Goal: Task Accomplishment & Management: Complete application form

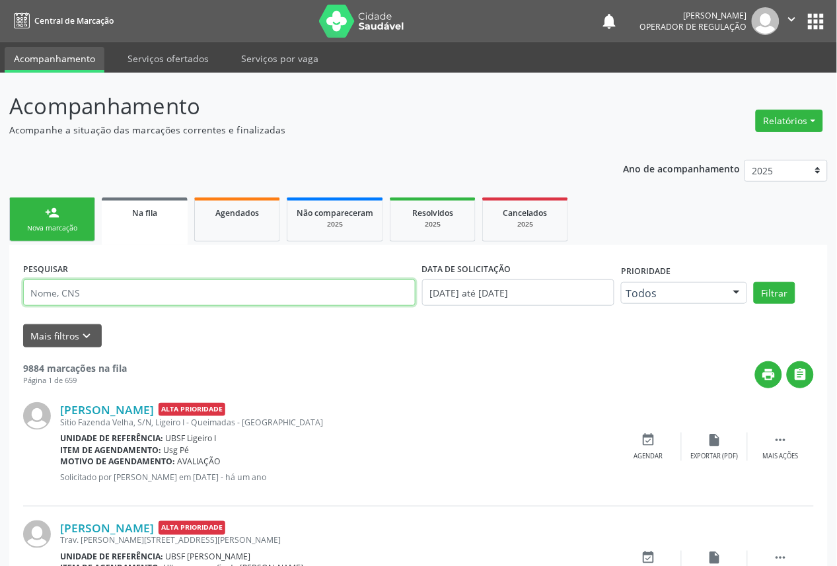
click at [100, 291] on input "text" at bounding box center [219, 293] width 393 height 26
paste input "700 3069 1418 7632"
type input "700 3069 1418 7632"
click at [754, 282] on button "Filtrar" at bounding box center [775, 293] width 42 height 22
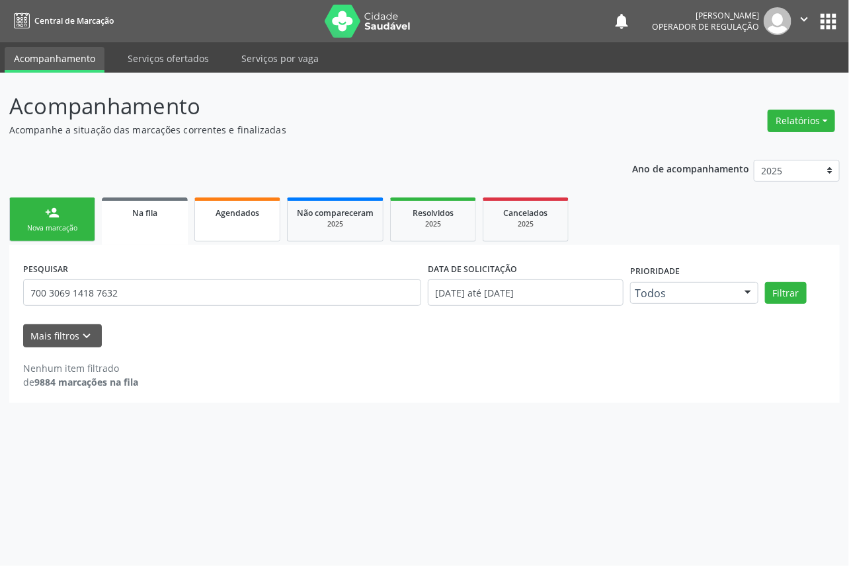
click at [233, 209] on span "Agendados" at bounding box center [237, 213] width 44 height 11
select select "7"
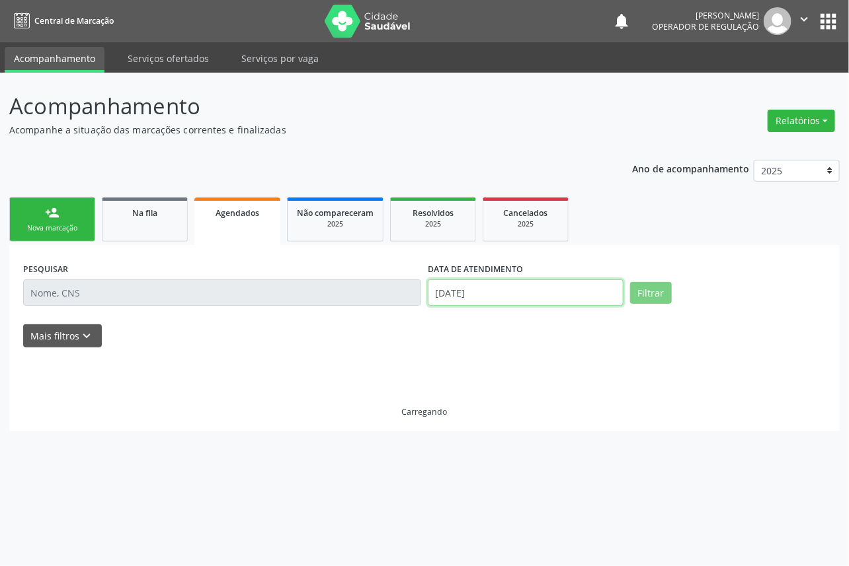
drag, startPoint x: 504, startPoint y: 292, endPoint x: 483, endPoint y: 300, distance: 22.6
click at [504, 292] on input "[DATE]" at bounding box center [526, 293] width 196 height 26
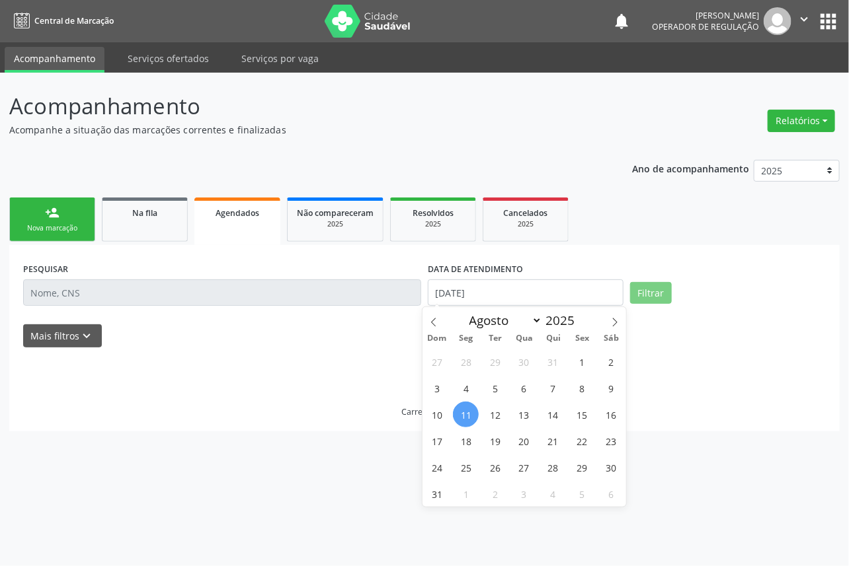
click at [461, 408] on span "11" at bounding box center [466, 415] width 26 height 26
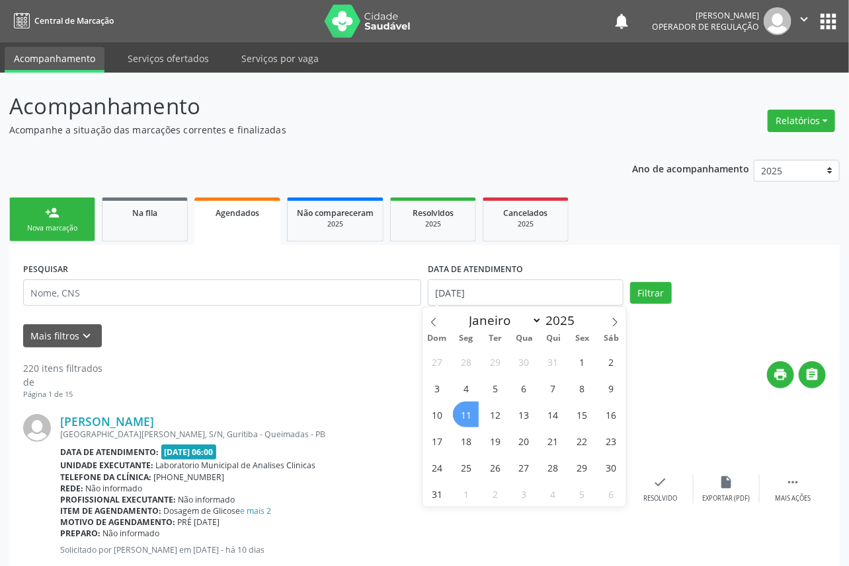
type input "[DATE]"
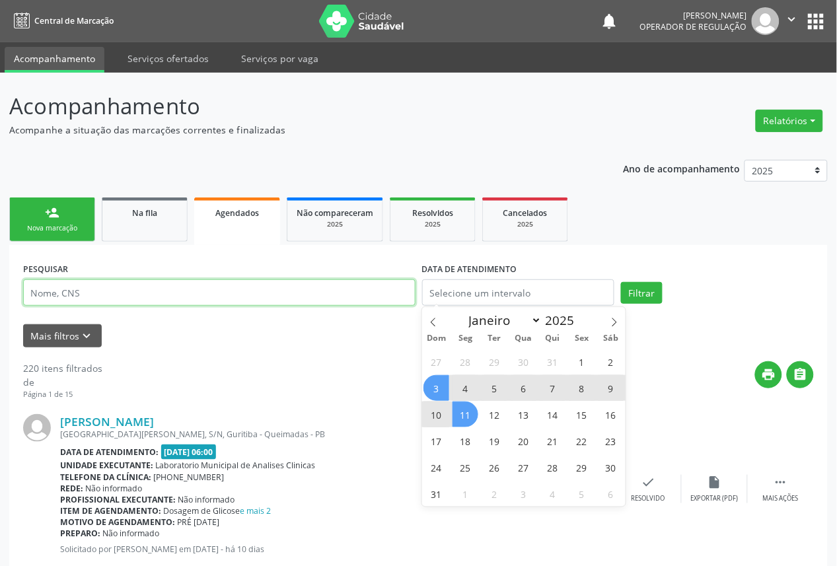
click at [260, 296] on input "text" at bounding box center [219, 293] width 393 height 26
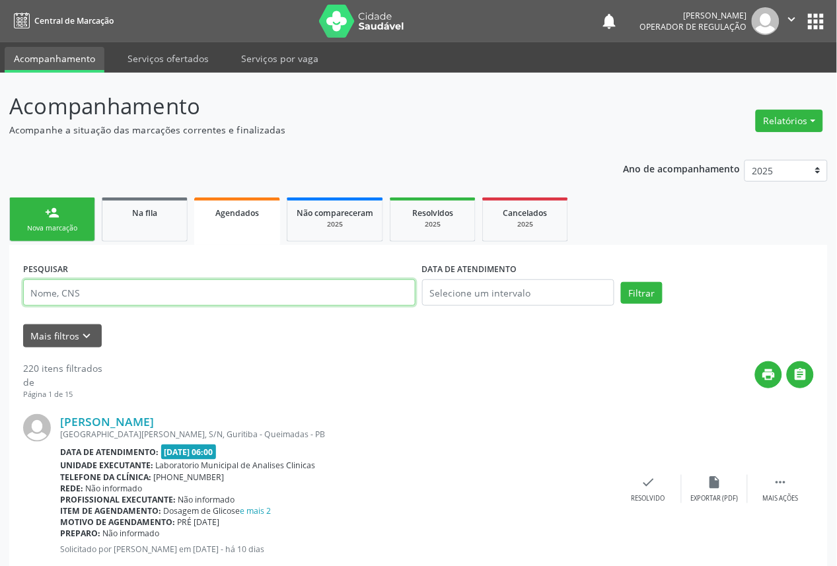
paste input "700 3069 1418 7632"
type input "700 3069 1418 7632"
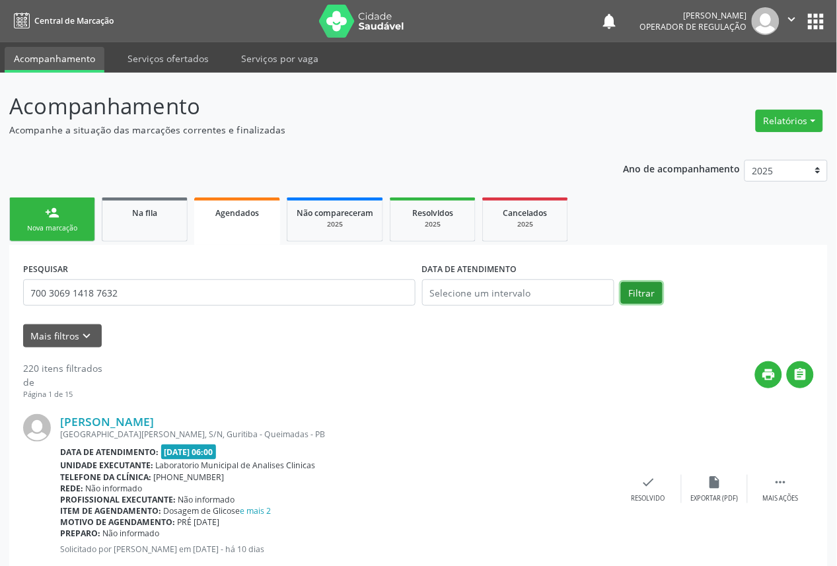
click at [636, 283] on button "Filtrar" at bounding box center [642, 293] width 42 height 22
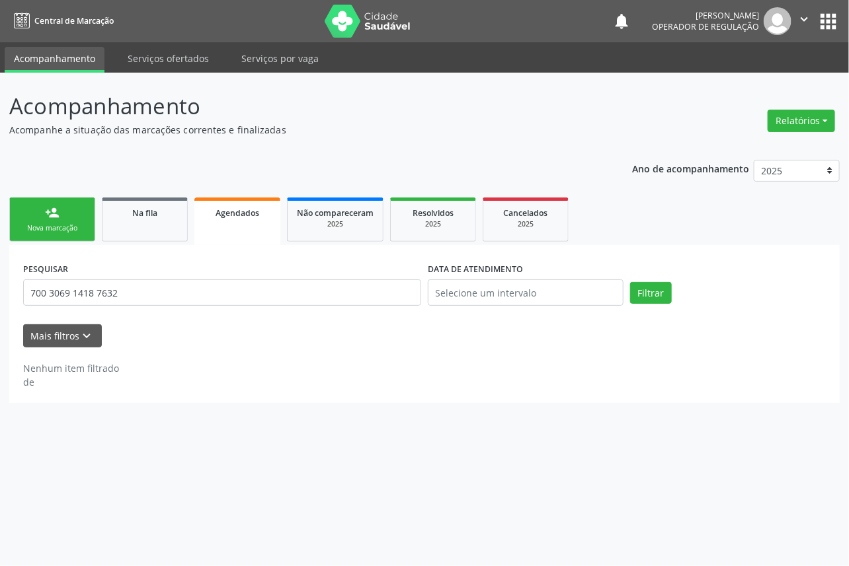
click at [70, 235] on link "person_add Nova marcação" at bounding box center [52, 220] width 86 height 44
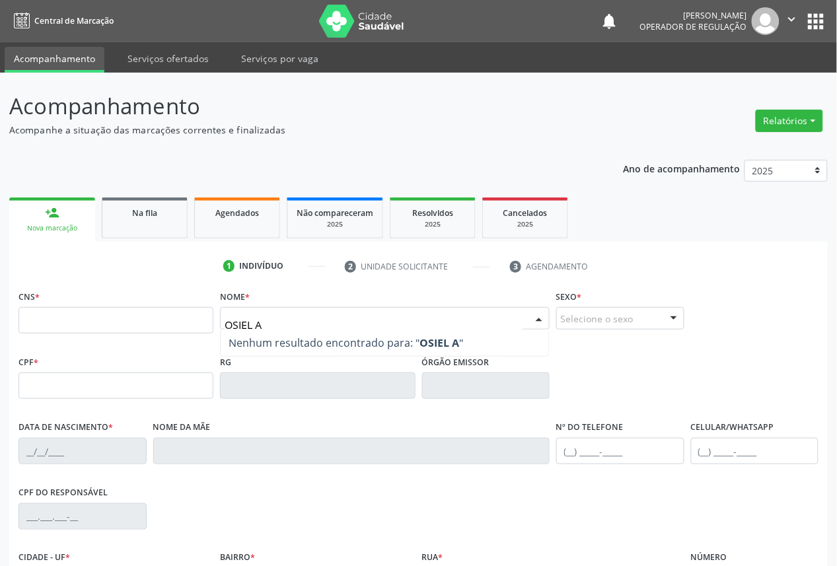
type input "OSIEL AD"
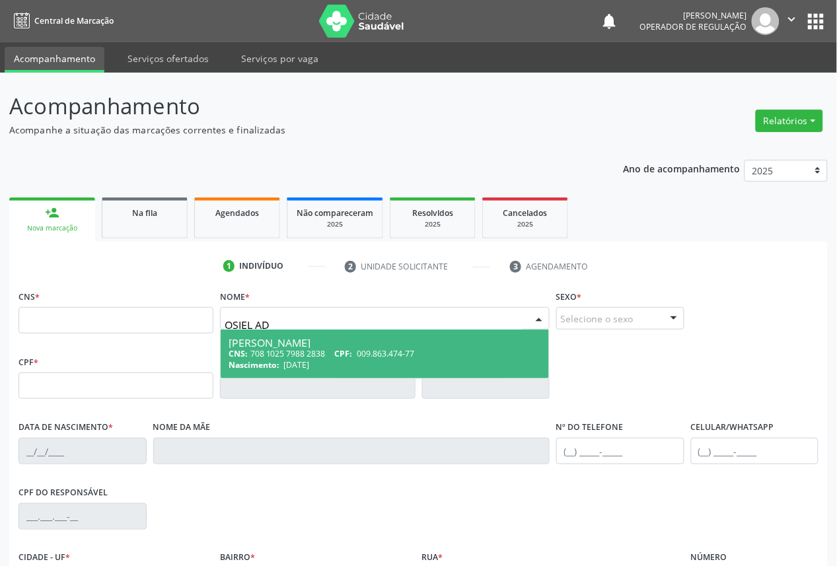
click at [402, 362] on div "Nascimento: [DATE]" at bounding box center [385, 365] width 313 height 11
type input "708 1025 7988 2838"
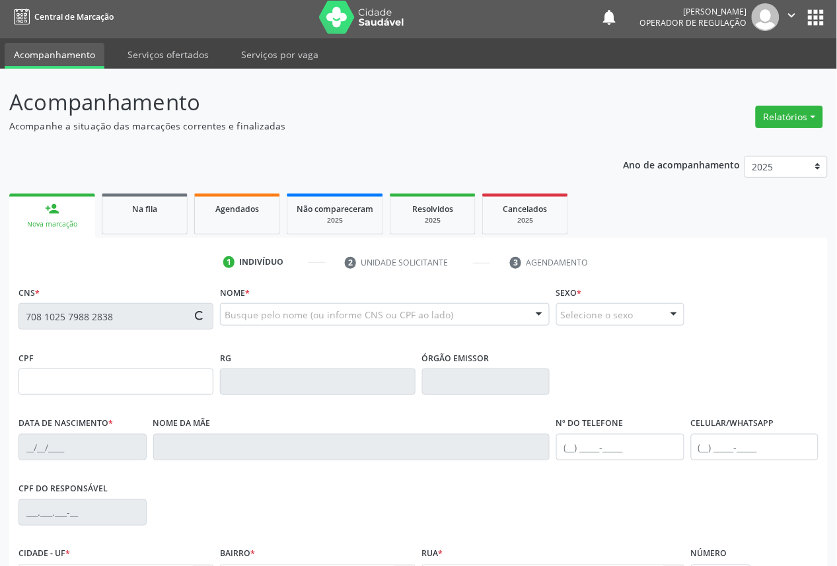
scroll to position [149, 0]
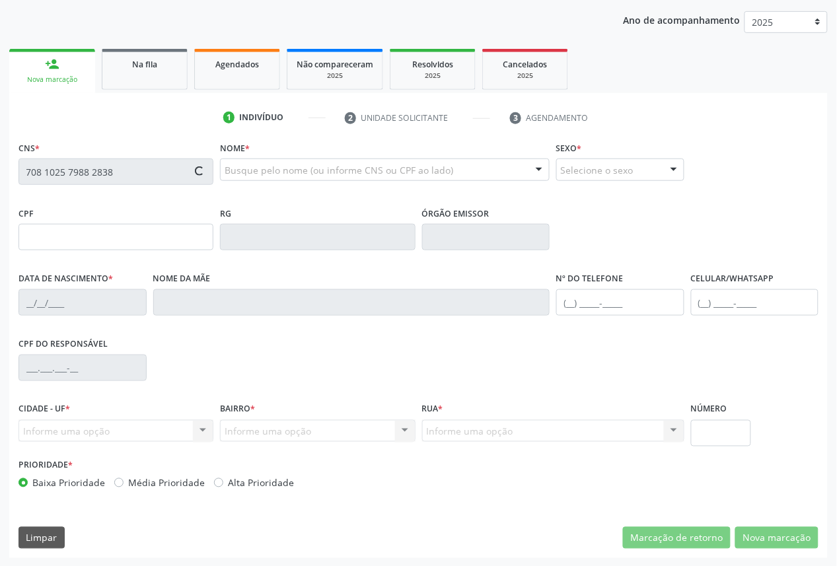
type input "009.863.474-77"
type input "[DATE]"
type input "[PERSON_NAME]"
type input "[PHONE_NUMBER]"
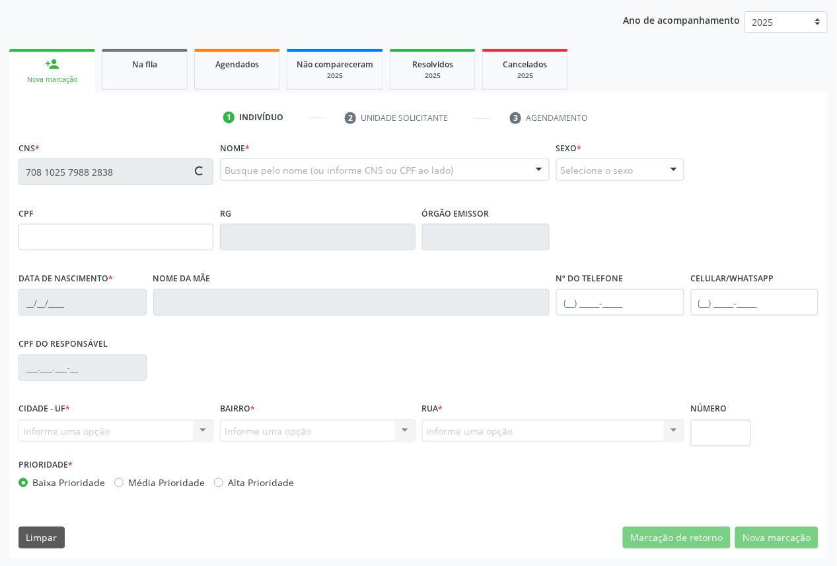
type input "141.064.107-45"
type input "80"
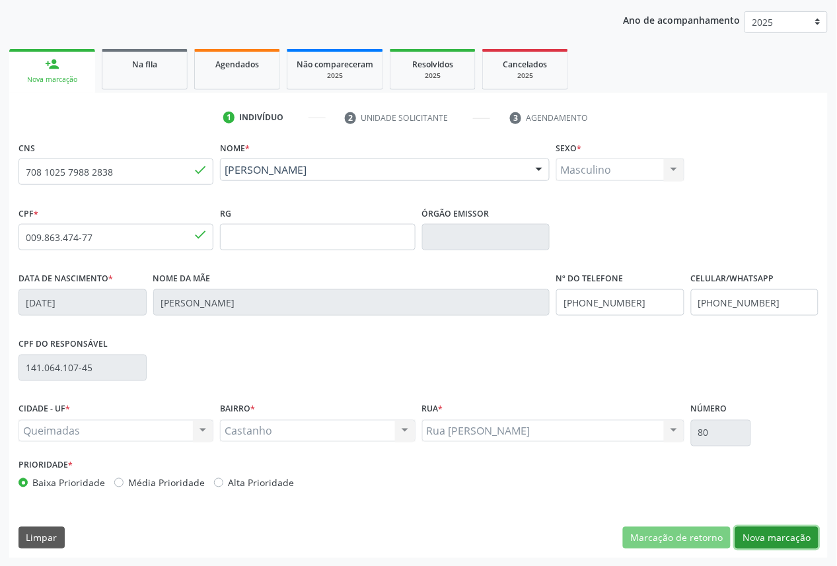
click at [741, 533] on button "Nova marcação" at bounding box center [777, 538] width 83 height 22
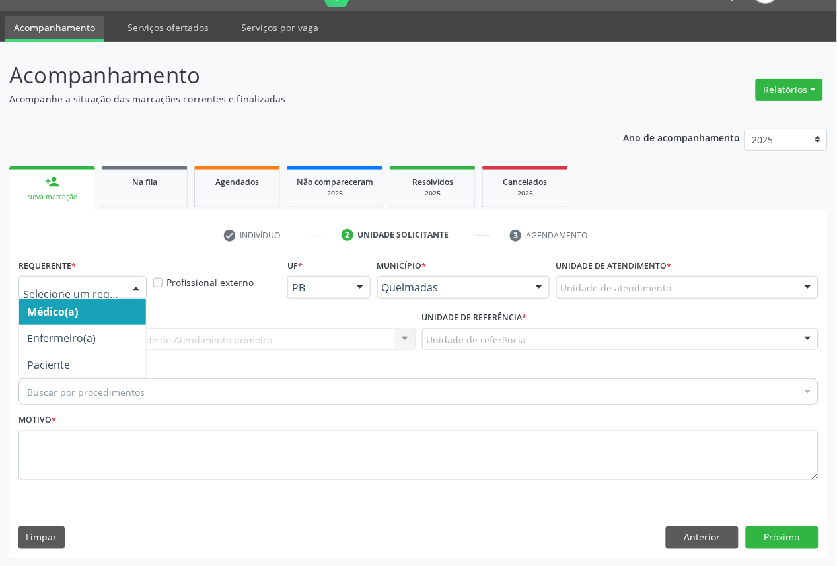
drag, startPoint x: 67, startPoint y: 293, endPoint x: 64, endPoint y: 346, distance: 52.9
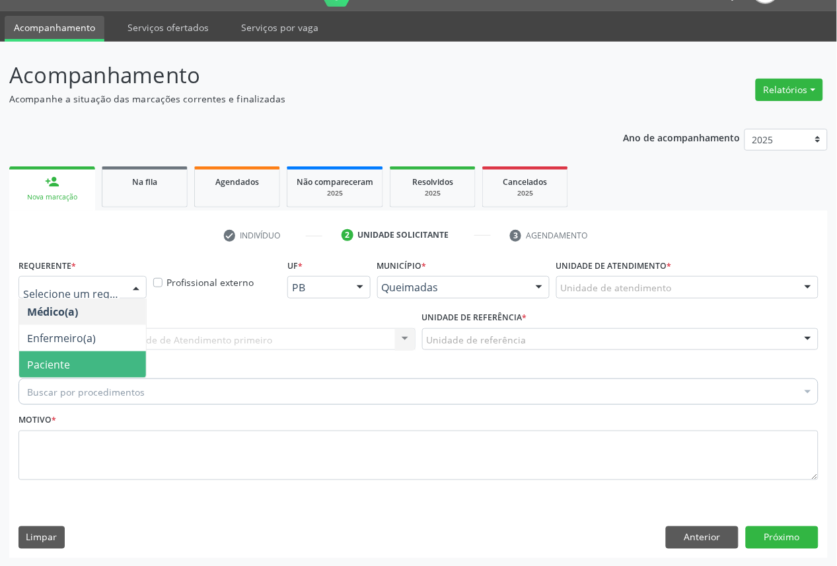
click at [69, 356] on span "Paciente" at bounding box center [82, 365] width 127 height 26
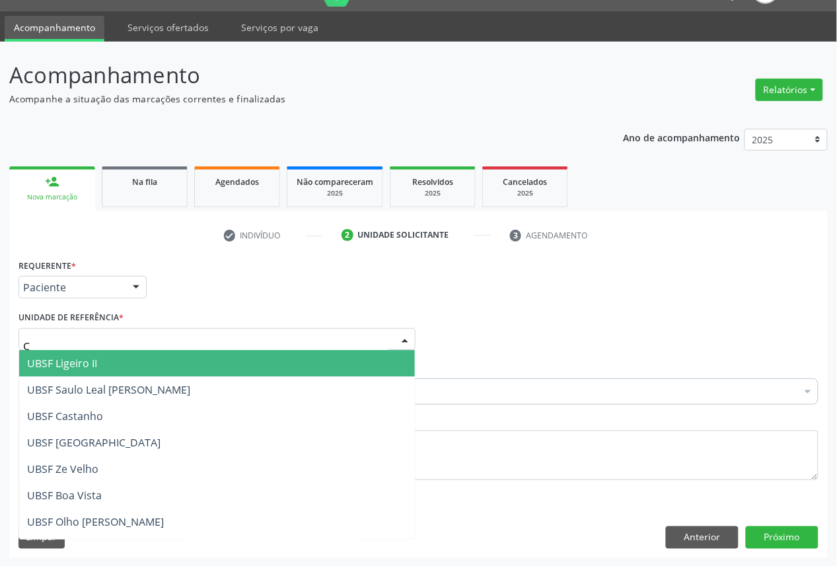
click at [130, 337] on div "C" at bounding box center [217, 339] width 397 height 22
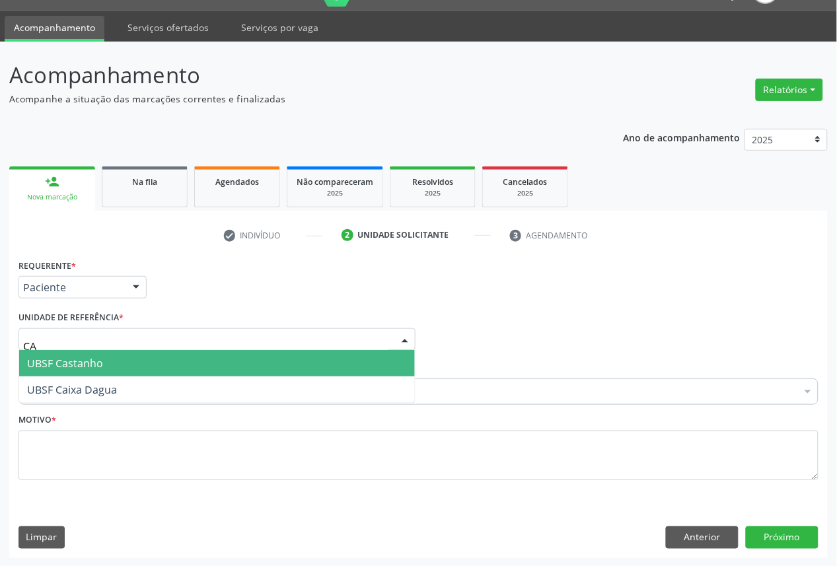
type input "CAS"
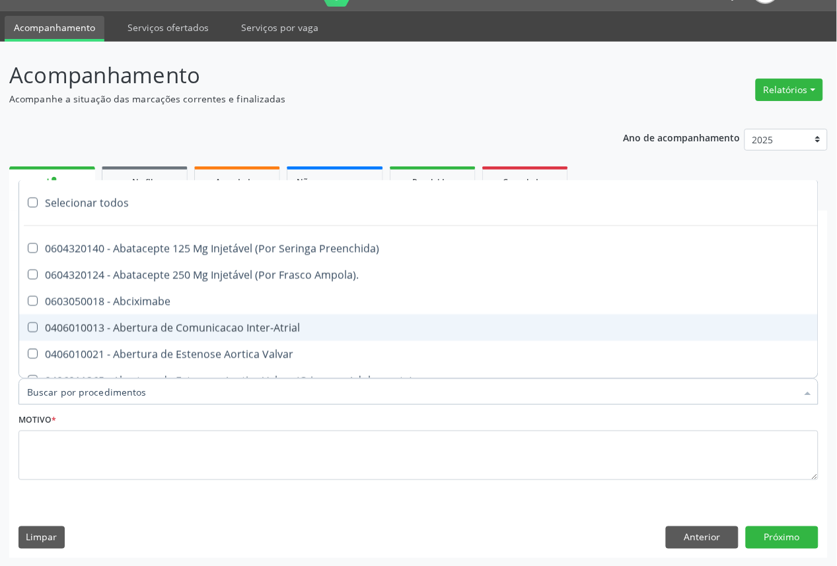
paste input "700 3069 1418 7632"
type input "700 3069 1418 7632"
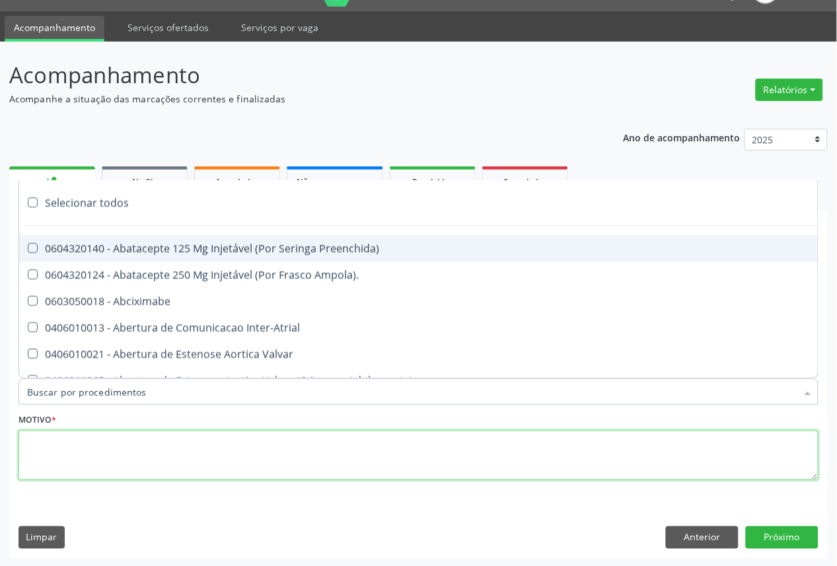
click at [114, 457] on textarea at bounding box center [419, 456] width 800 height 50
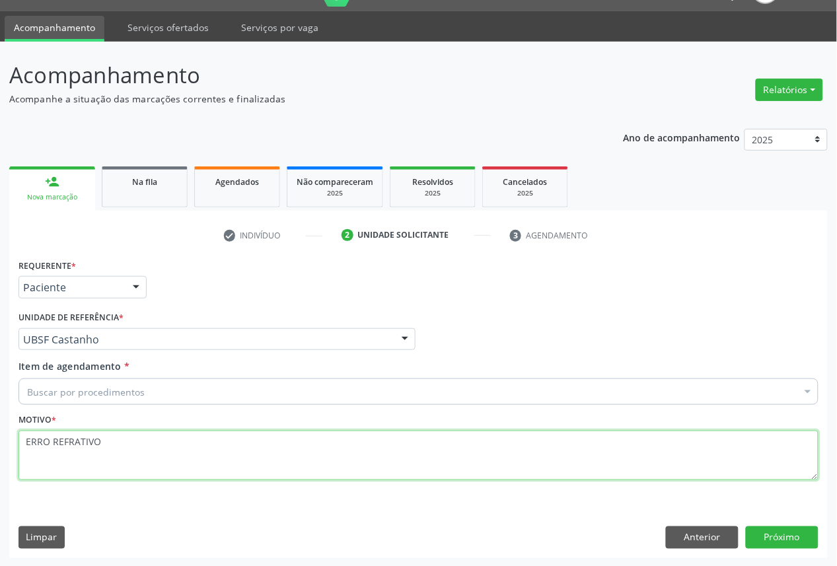
type textarea "ERRO REFRATIVO"
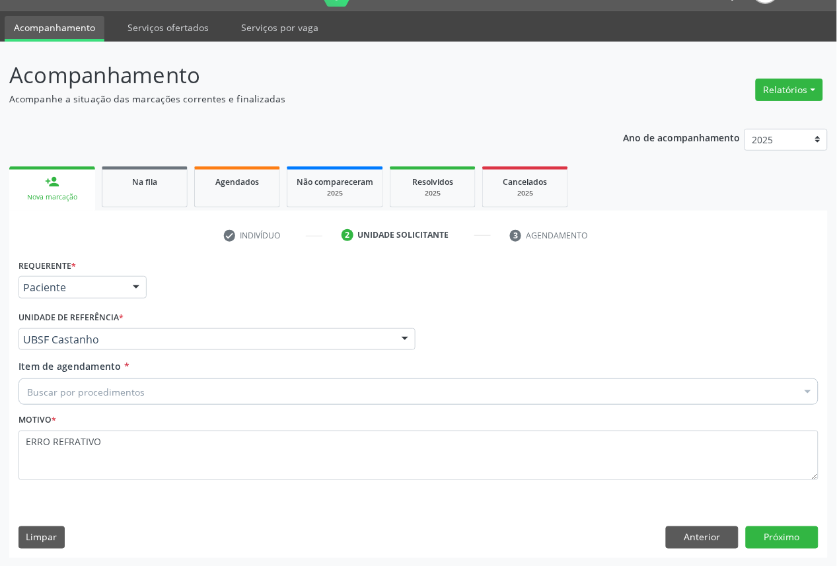
click at [163, 391] on div "Buscar por procedimentos" at bounding box center [419, 392] width 800 height 26
paste input "OFTALMOLOGISTA"
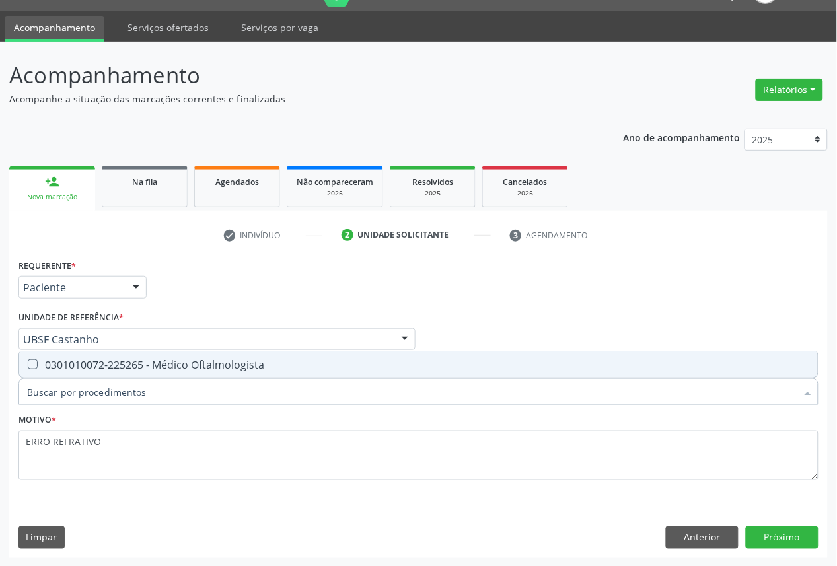
type input "OFTALMOLOGISTA"
click at [173, 368] on div "0301010072-225265 - Médico Oftalmologista" at bounding box center [418, 365] width 783 height 11
checkbox Oftalmologista "true"
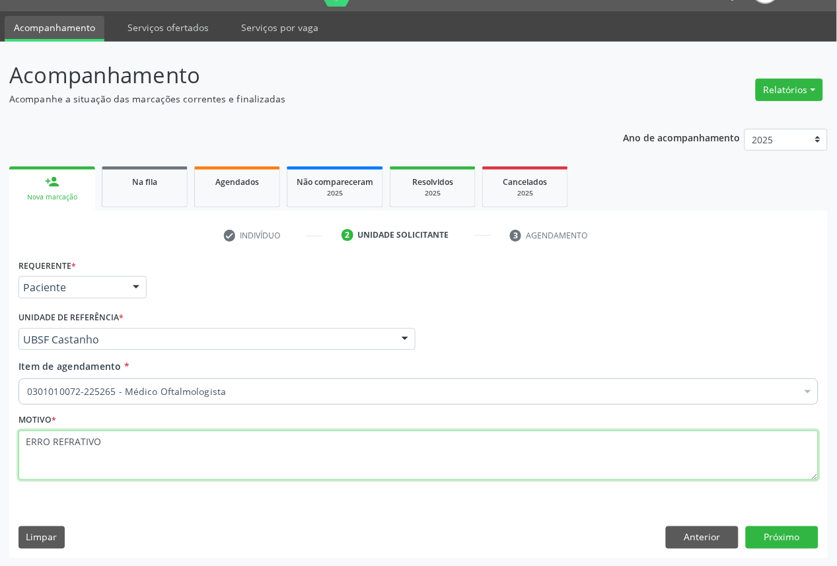
click at [168, 453] on textarea "ERRO REFRATIVO" at bounding box center [419, 456] width 800 height 50
paste textarea "CONSULTA 06/2025"
type textarea "ERRO REFRATIVO CONSULTA 06/2025"
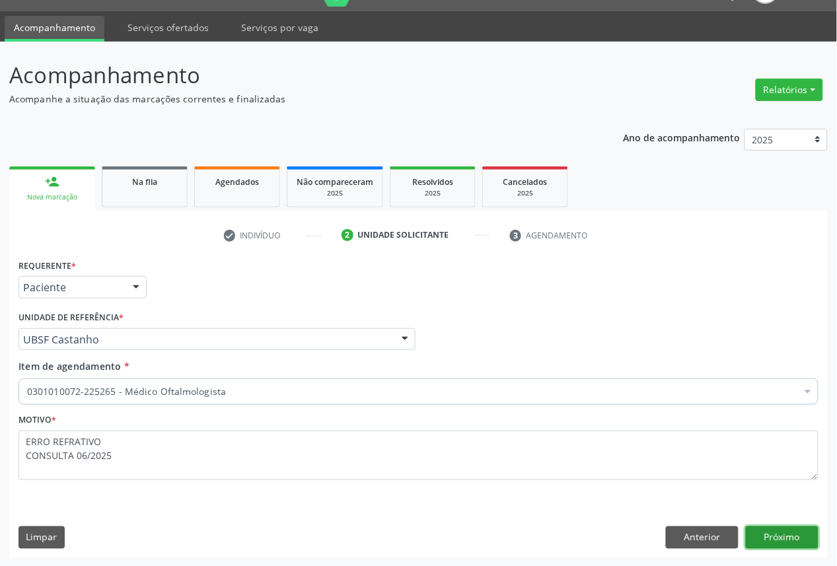
click button "Próximo" at bounding box center [782, 538] width 73 height 22
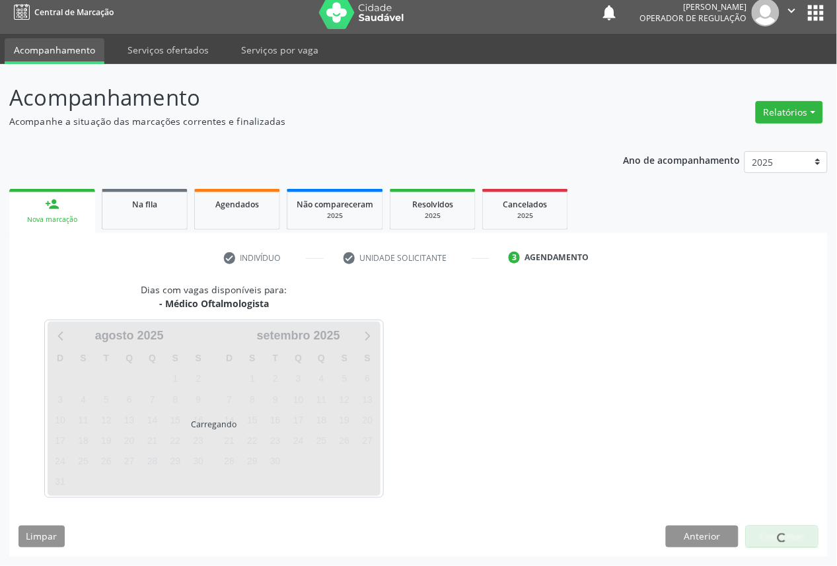
scroll to position [8, 0]
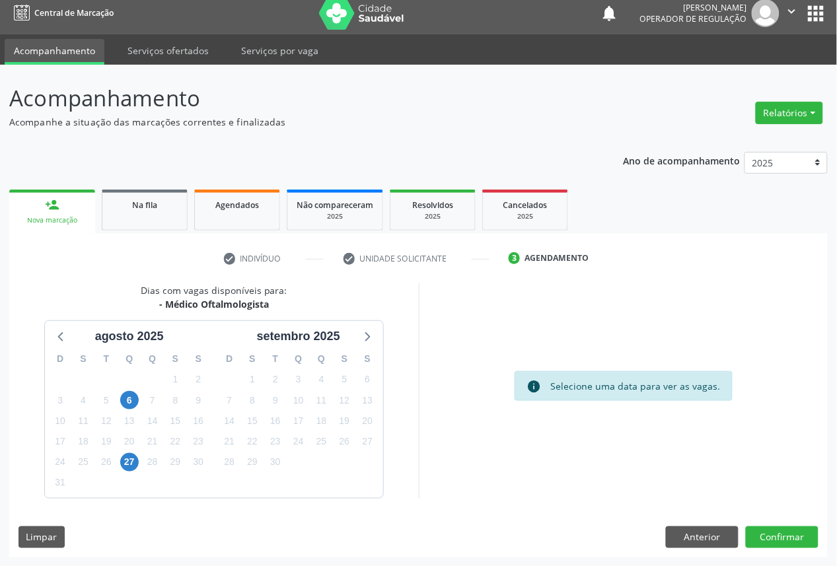
click at [287, 449] on div "24" at bounding box center [298, 442] width 23 height 20
click at [278, 447] on span "23" at bounding box center [275, 442] width 19 height 19
click at [790, 537] on button "Confirmar" at bounding box center [782, 538] width 73 height 22
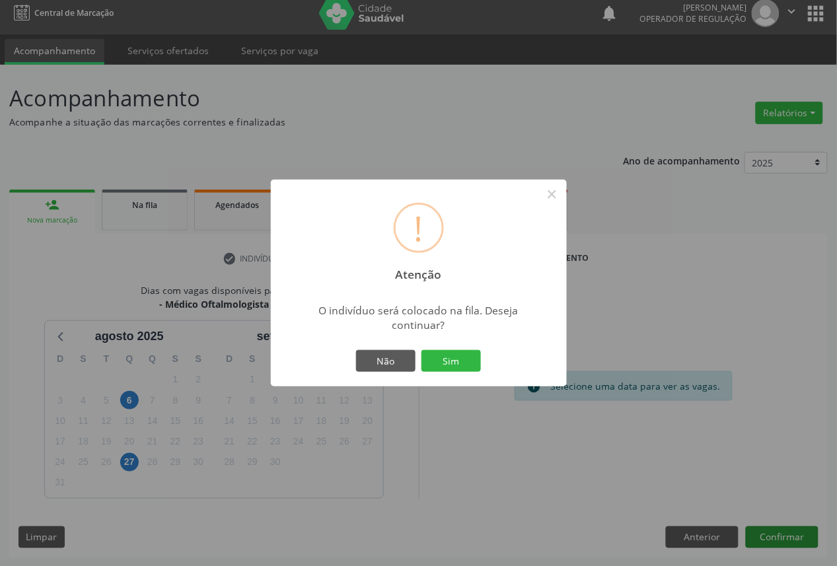
click at [422, 350] on button "Sim" at bounding box center [451, 361] width 59 height 22
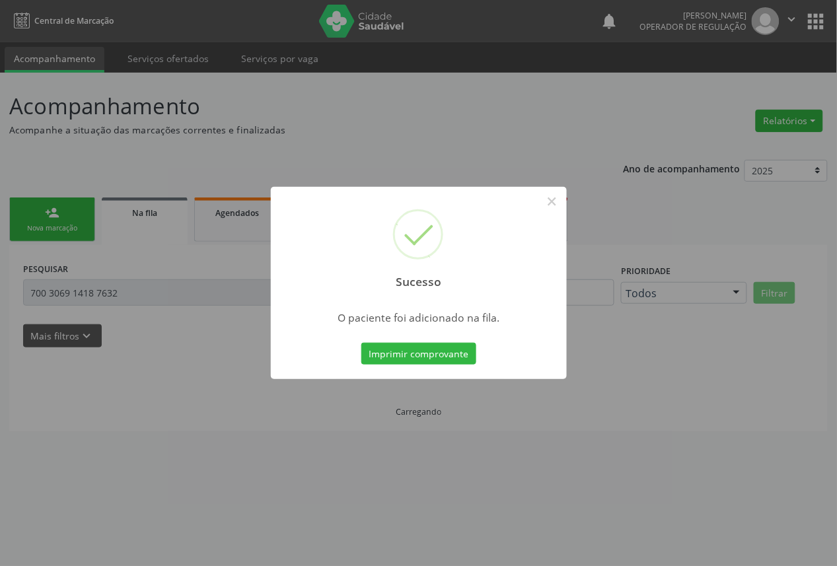
scroll to position [0, 0]
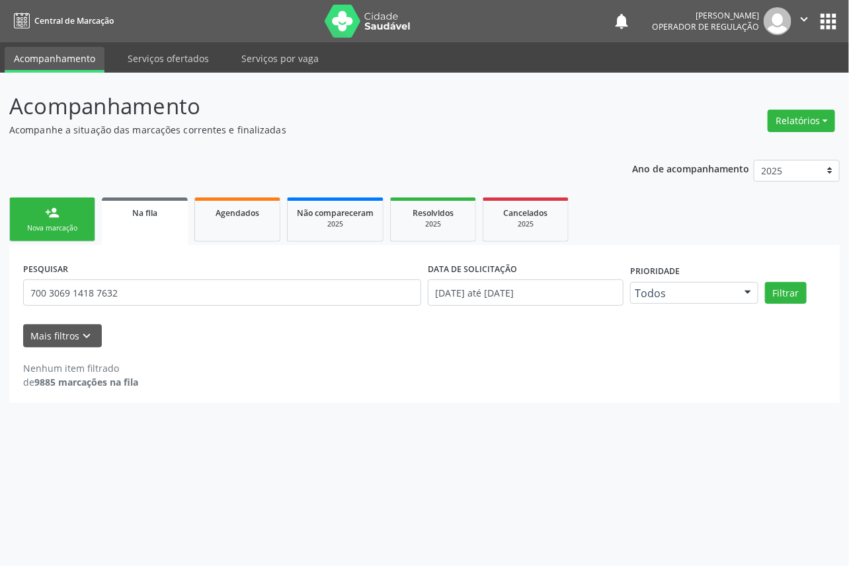
drag, startPoint x: 98, startPoint y: 233, endPoint x: 89, endPoint y: 230, distance: 9.2
click at [94, 233] on ul "person_add Nova marcação Na fila Agendados Não compareceram 2025 Resolvidos 202…" at bounding box center [424, 219] width 830 height 51
click at [77, 226] on div "Nova marcação" at bounding box center [52, 228] width 66 height 10
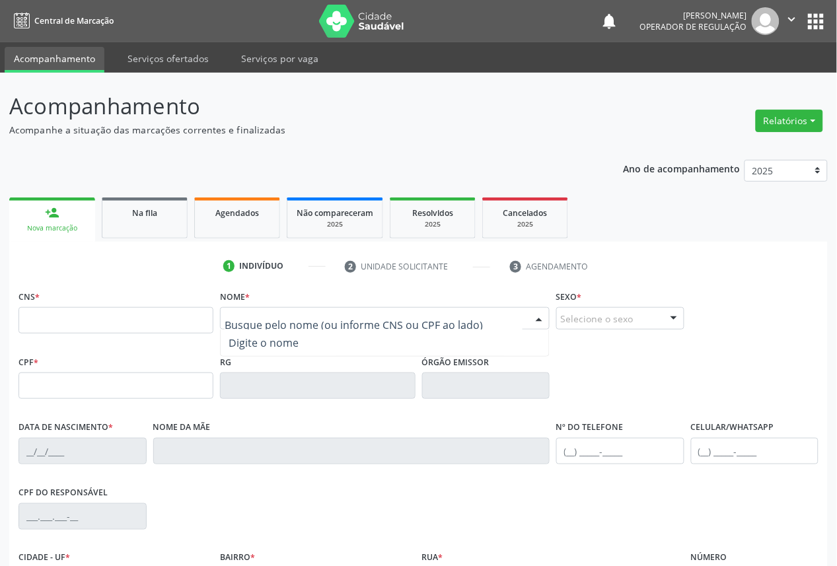
click at [296, 328] on div at bounding box center [385, 318] width 330 height 22
type input "[PERSON_NAME]"
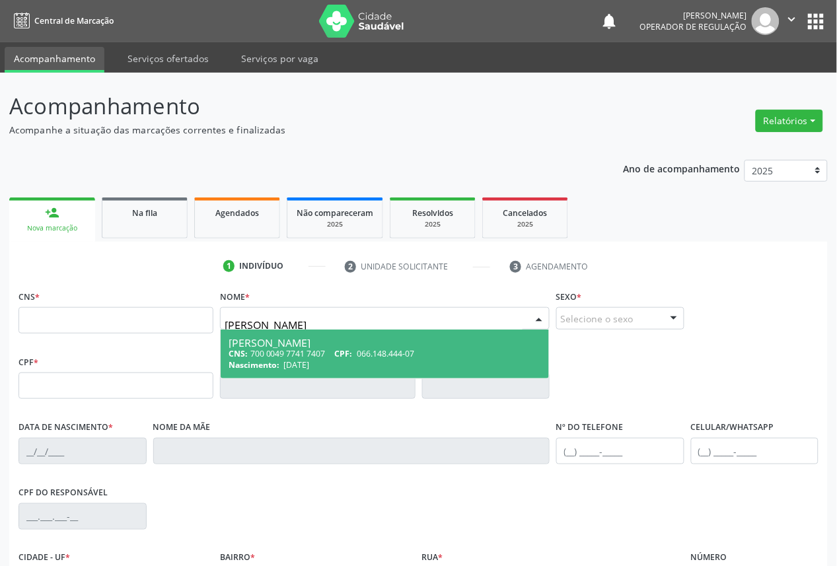
click at [310, 360] on span "[DATE]" at bounding box center [297, 365] width 26 height 11
type input "700 0049 7741 7407"
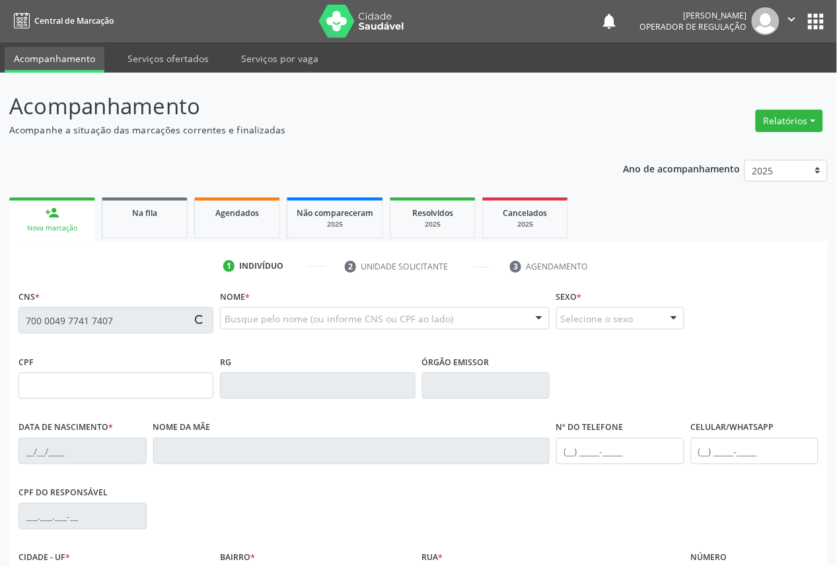
type input "066.148.444-07"
type input "[DATE]"
type input "[PERSON_NAME]"
type input "[PHONE_NUMBER]"
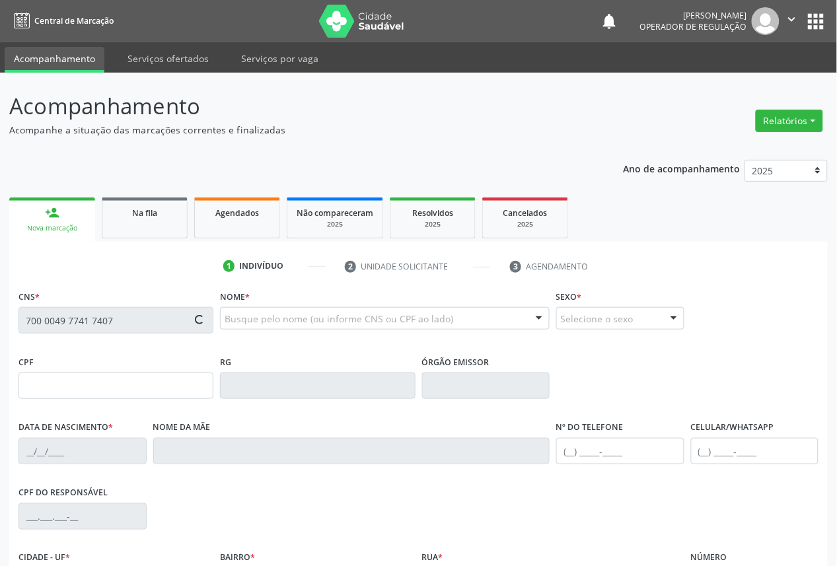
type input "436.001.584-49"
type input "S/N"
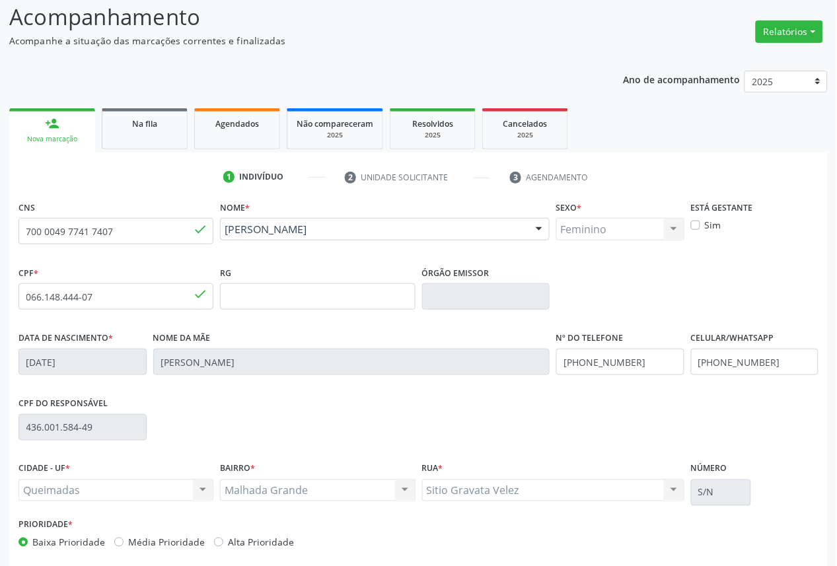
scroll to position [149, 0]
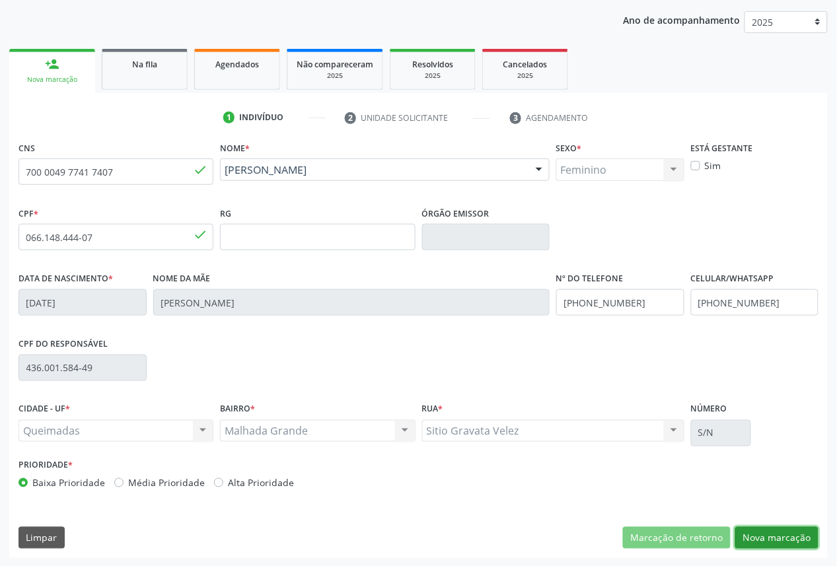
click at [781, 529] on button "Nova marcação" at bounding box center [777, 538] width 83 height 22
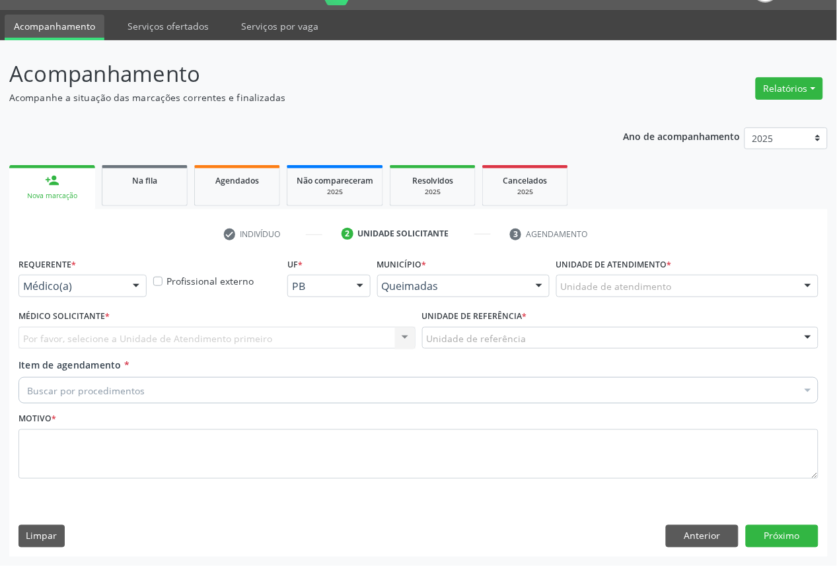
scroll to position [31, 0]
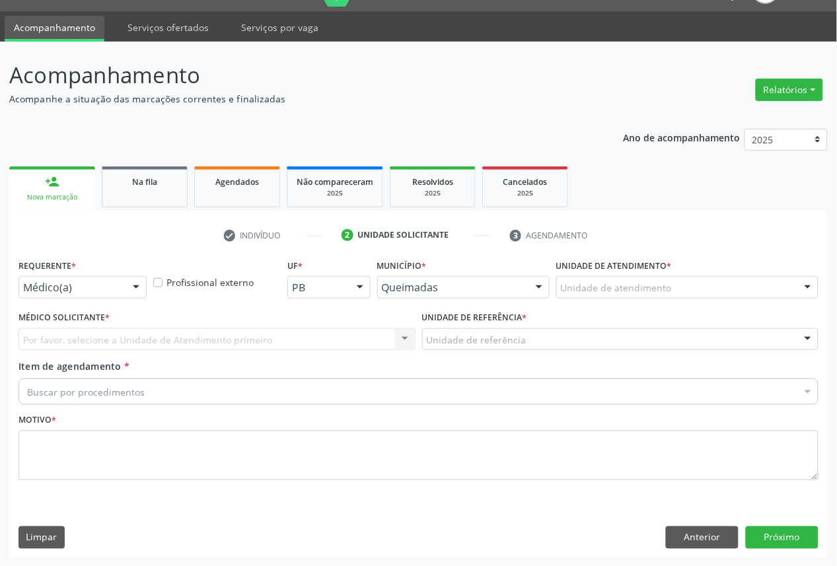
click at [114, 276] on div "Médico(a)" at bounding box center [83, 287] width 128 height 22
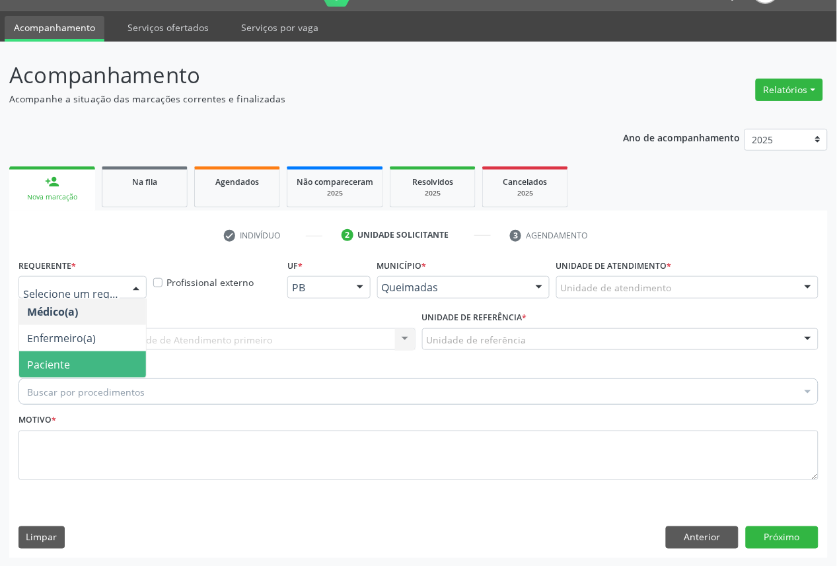
click at [78, 375] on span "Paciente" at bounding box center [82, 365] width 127 height 26
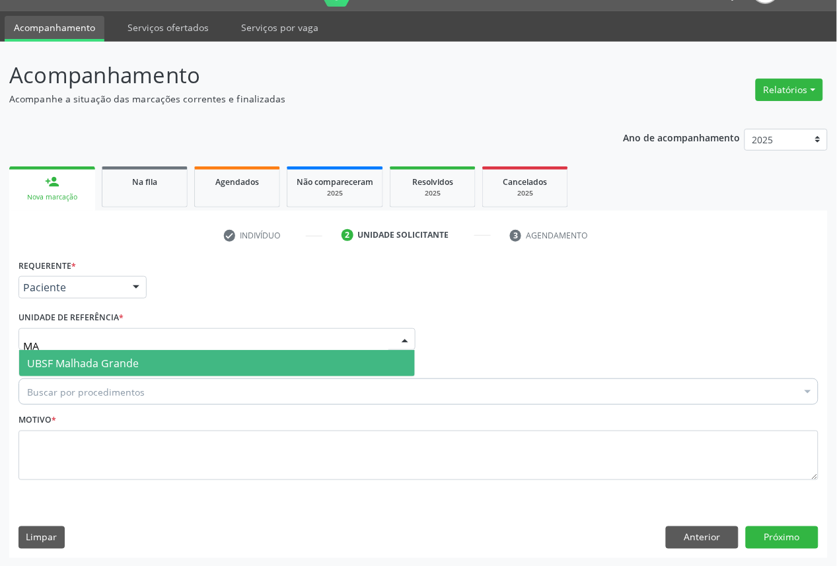
type input "MAL"
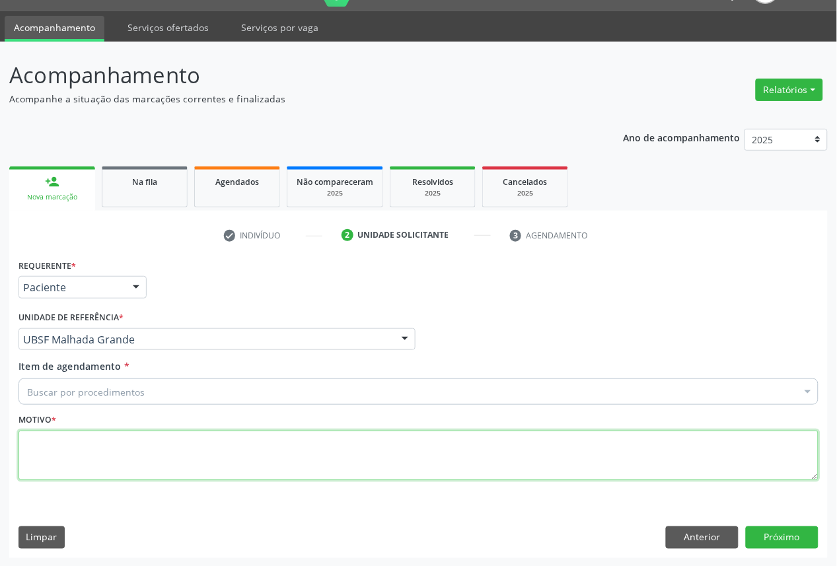
paste textarea "CONSULTA 06/2025"
type textarea "CONSULTA 06/2025"
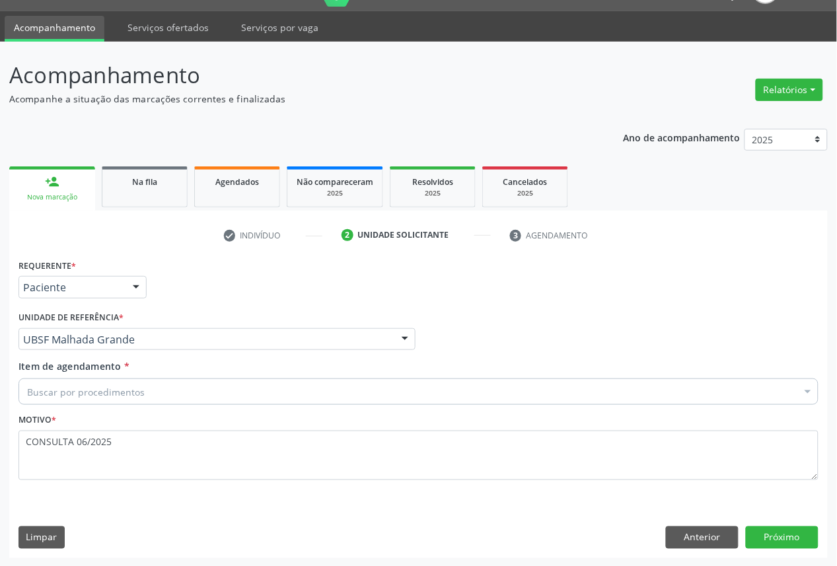
click at [275, 384] on div "Buscar por procedimentos" at bounding box center [419, 392] width 800 height 26
paste input "OFTALMOLOGISTA"
type input "OFTALMOLOGISTA"
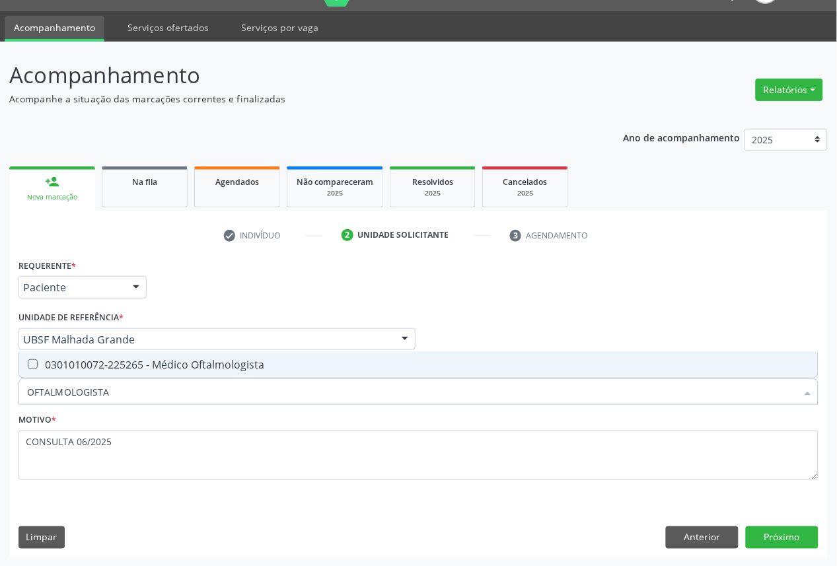
click at [285, 365] on div "0301010072-225265 - Médico Oftalmologista" at bounding box center [418, 365] width 783 height 11
checkbox Oftalmologista "true"
click at [778, 537] on button "Próximo" at bounding box center [782, 538] width 73 height 22
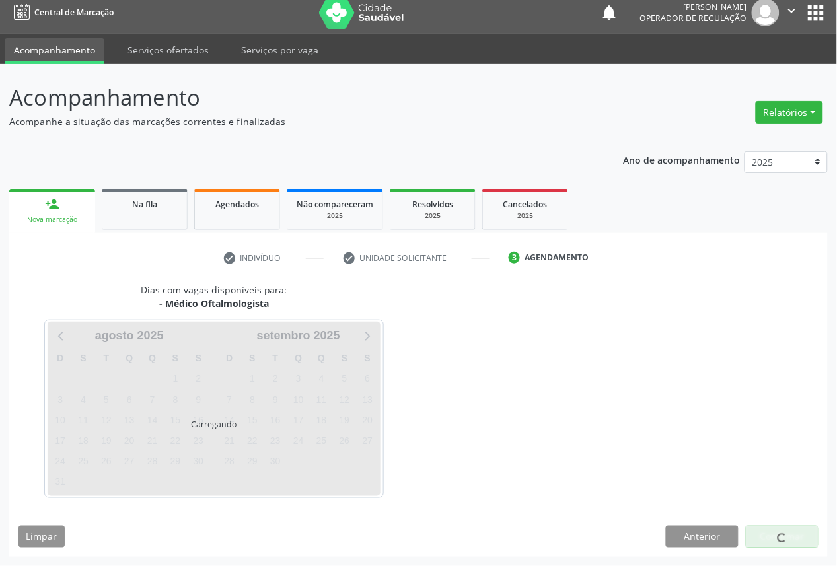
scroll to position [8, 0]
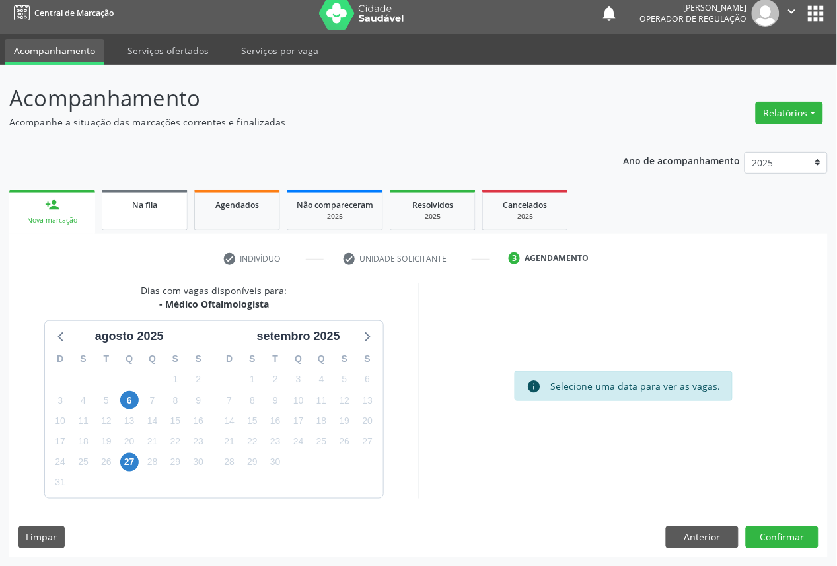
click at [126, 207] on div "Na fila" at bounding box center [145, 205] width 66 height 14
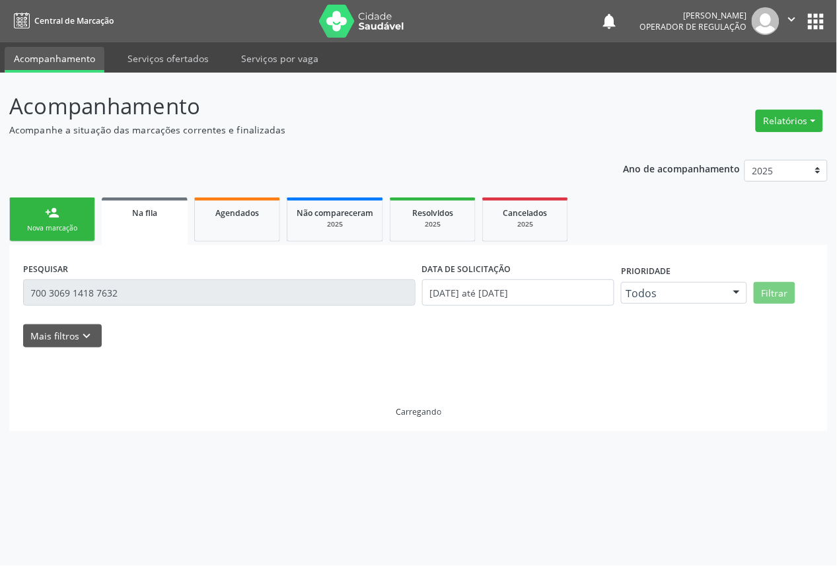
scroll to position [0, 0]
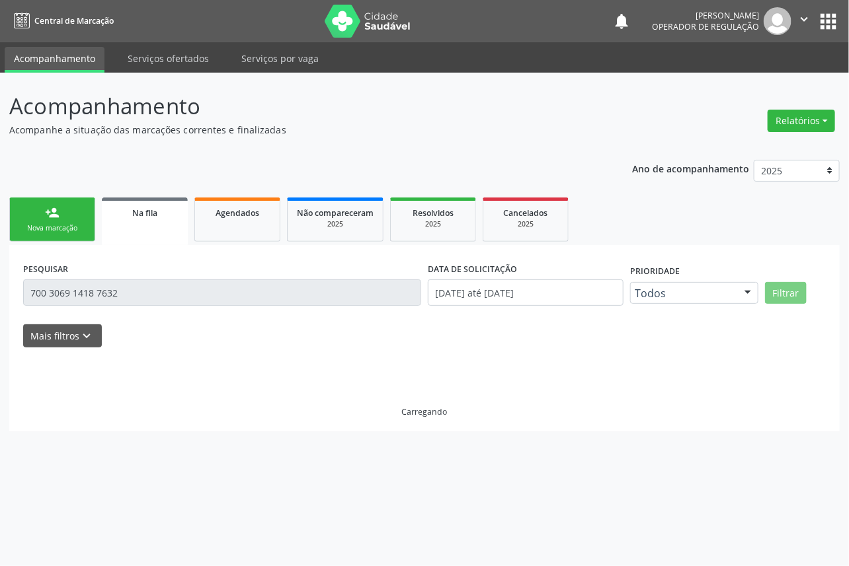
click at [63, 216] on link "person_add Nova marcação" at bounding box center [52, 220] width 86 height 44
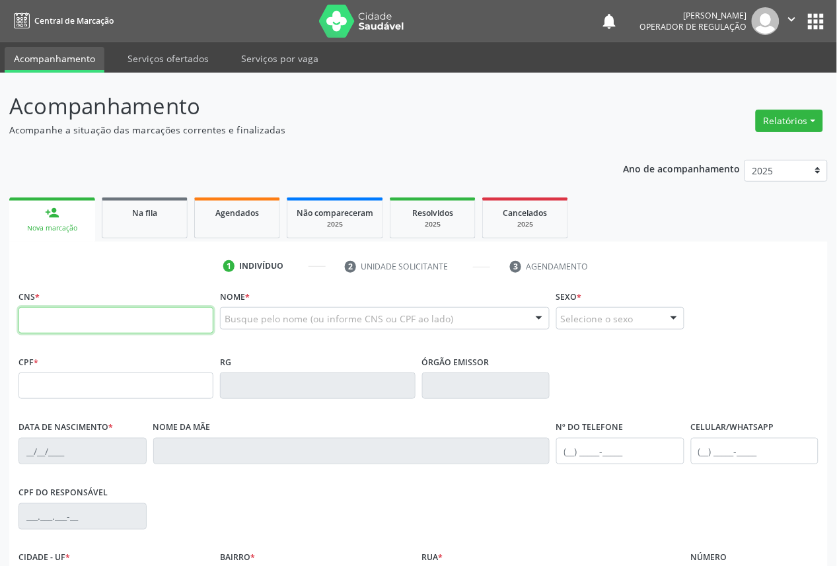
click at [107, 313] on input "text" at bounding box center [116, 320] width 195 height 26
type input "704 0033 0219 0864"
type input "181.274.284-34"
type input "[DATE]"
type input "[PERSON_NAME]"
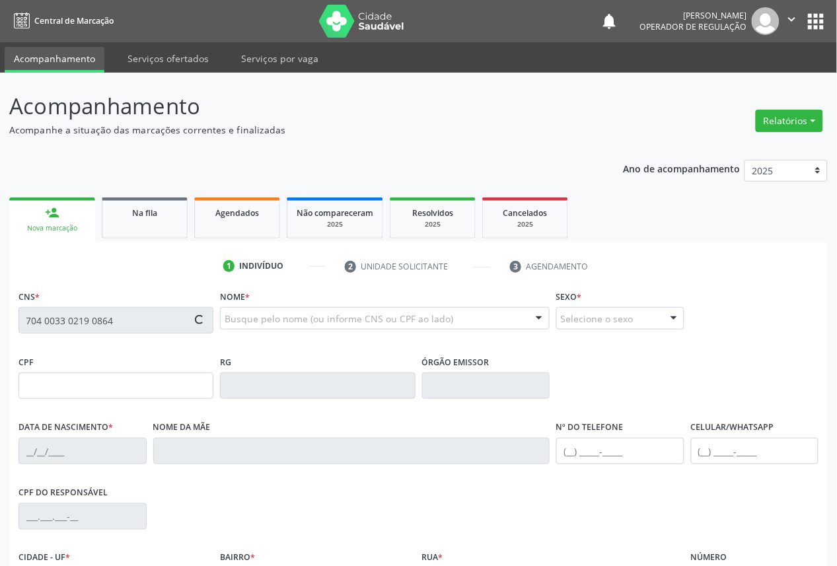
type input "[PHONE_NUMBER]"
type input "380.099.784-34"
type input "23"
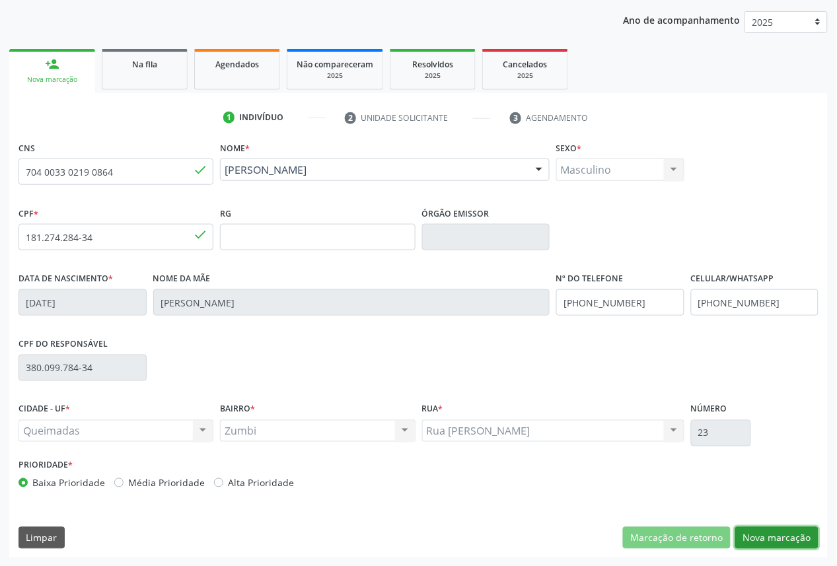
click at [760, 527] on button "Nova marcação" at bounding box center [777, 538] width 83 height 22
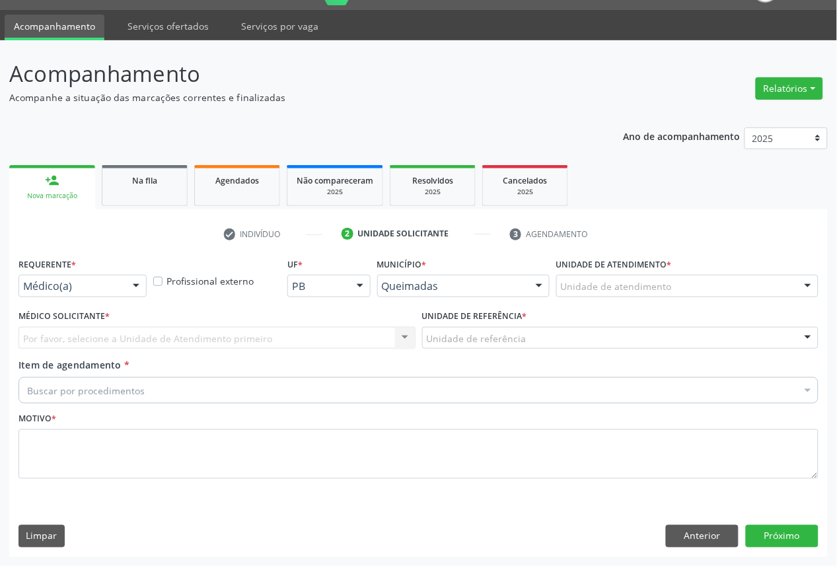
scroll to position [31, 0]
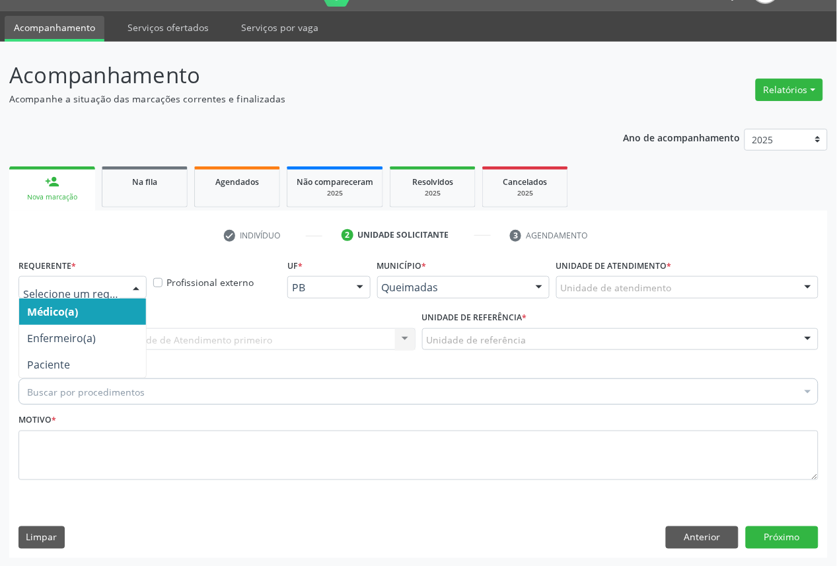
drag, startPoint x: 84, startPoint y: 287, endPoint x: 61, endPoint y: 354, distance: 70.4
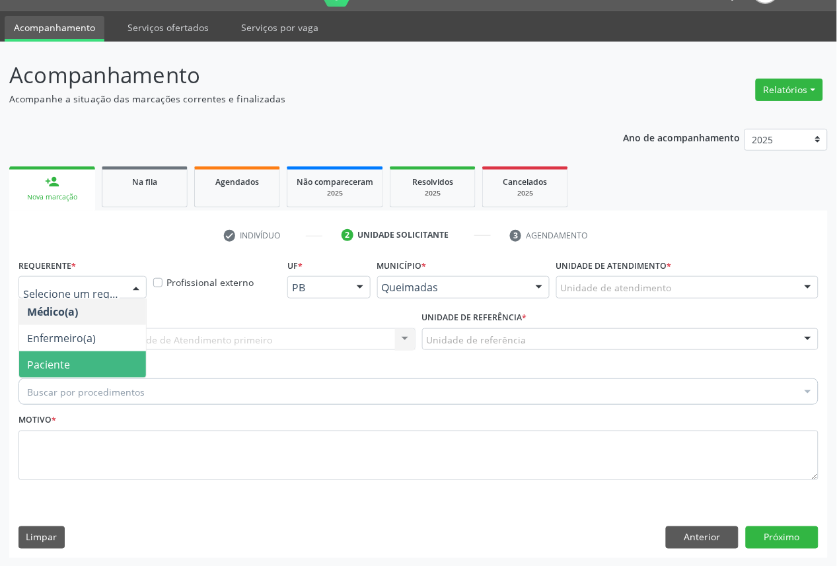
click at [61, 365] on span "Paciente" at bounding box center [48, 365] width 43 height 15
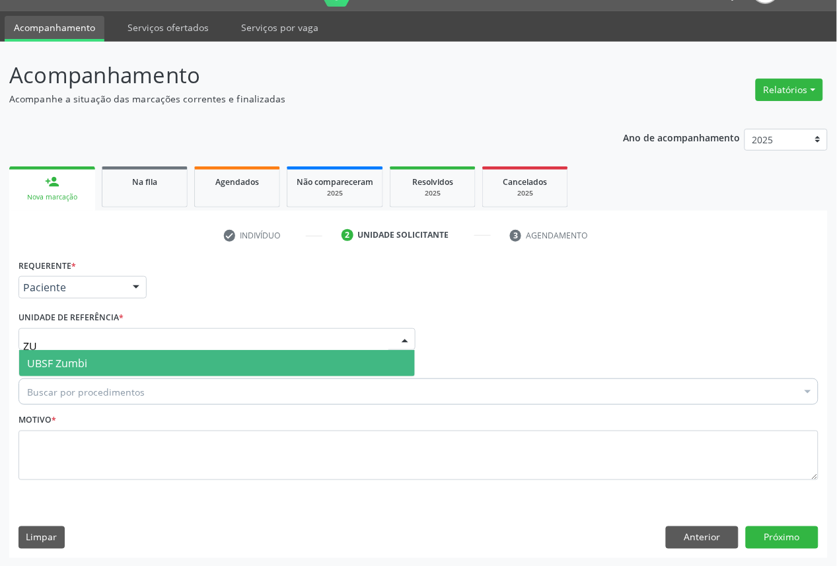
type input "ZUM"
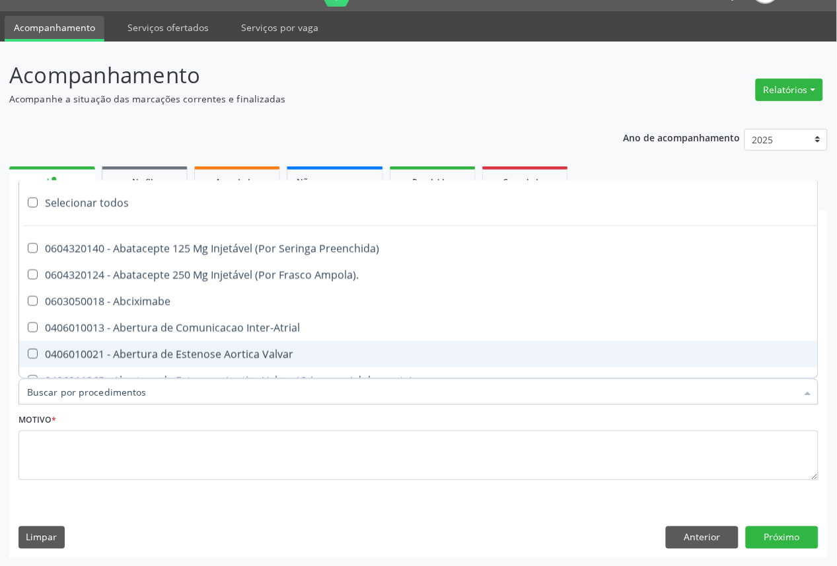
paste input "OFTALMOLOGISTA"
type input "OFTALMOLOGISTA"
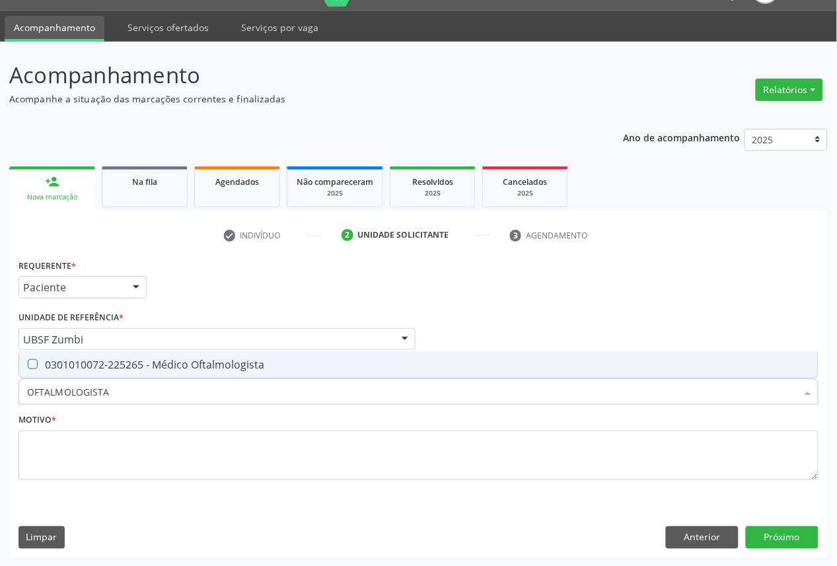
click at [88, 352] on span "0301010072-225265 - Médico Oftalmologista" at bounding box center [418, 365] width 799 height 26
checkbox Oftalmologista "true"
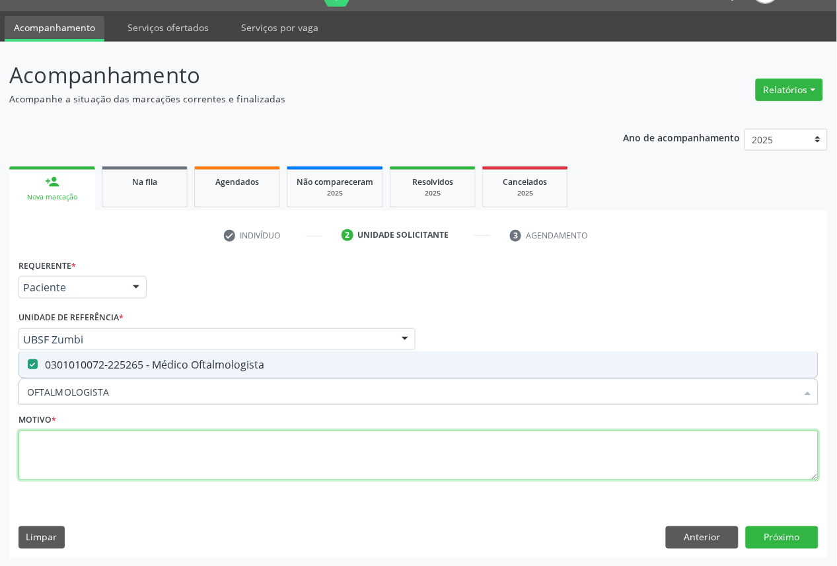
click at [90, 467] on textarea at bounding box center [419, 456] width 800 height 50
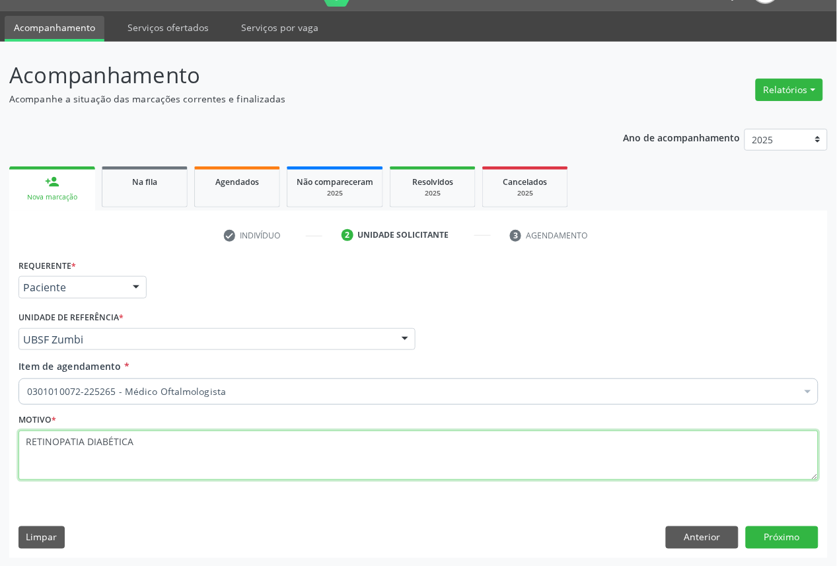
click at [188, 470] on textarea "RETINOPATIA DIABÉTICA" at bounding box center [419, 456] width 800 height 50
paste textarea "CONSULTA 06/2025"
type textarea "RETINOPATIA DIABÉTICA CONSULTA 06/2025"
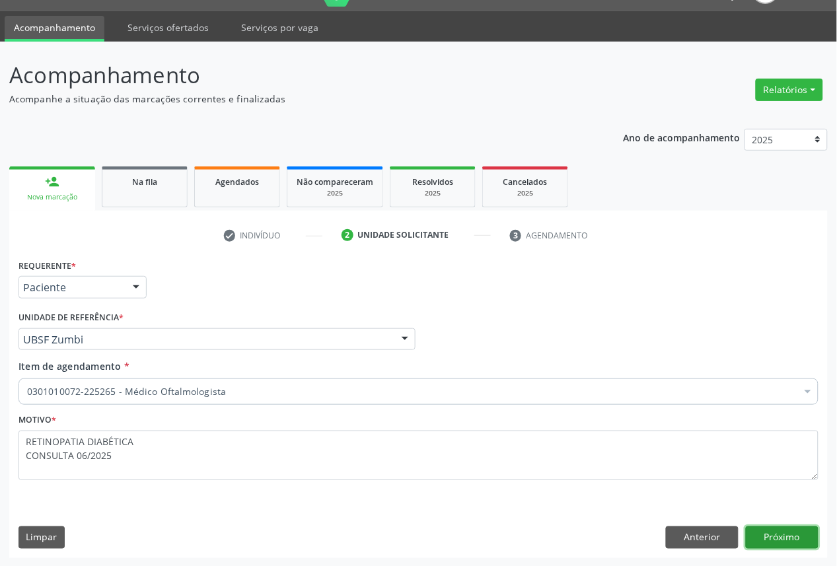
click button "Próximo" at bounding box center [782, 538] width 73 height 22
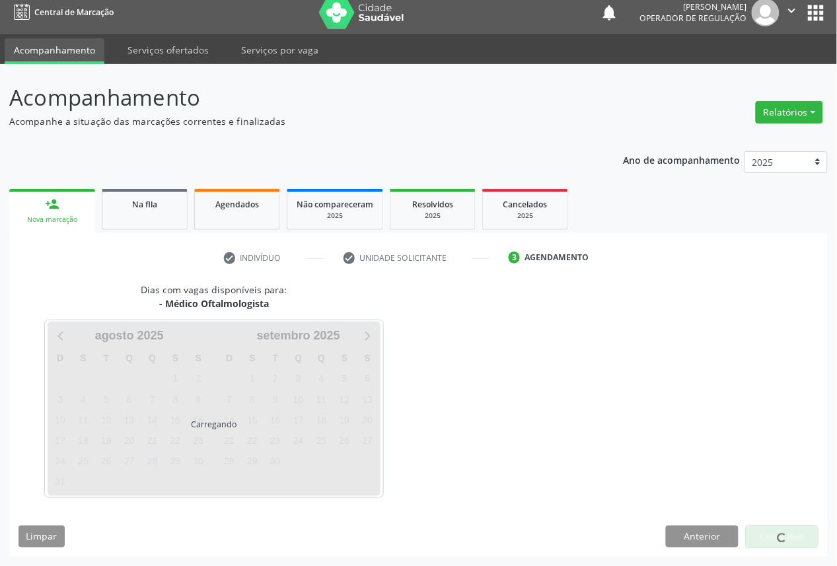
scroll to position [8, 0]
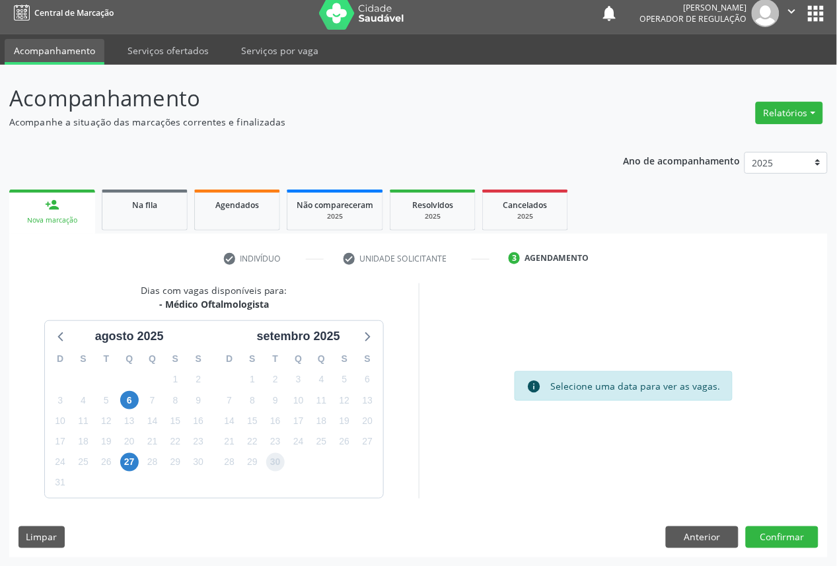
click at [279, 455] on span "30" at bounding box center [275, 462] width 19 height 19
click at [804, 534] on button "Confirmar" at bounding box center [782, 538] width 73 height 22
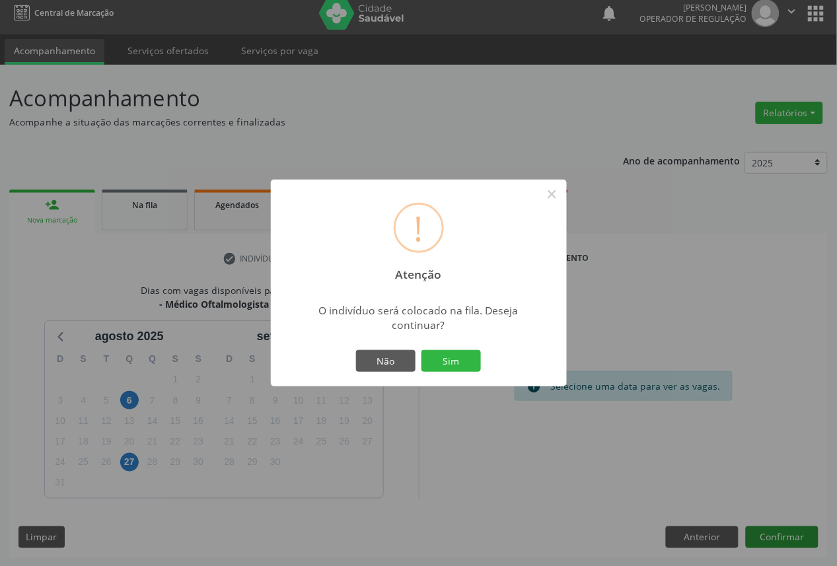
click at [422, 350] on button "Sim" at bounding box center [451, 361] width 59 height 22
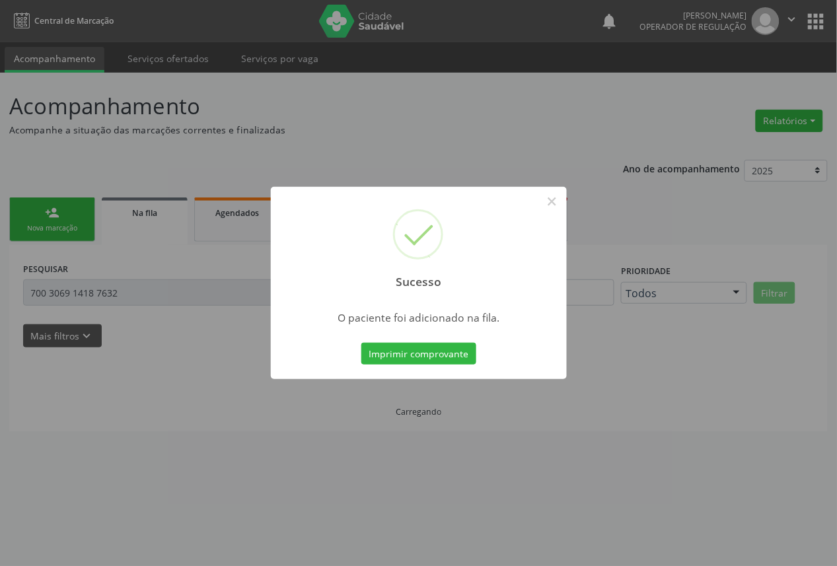
scroll to position [0, 0]
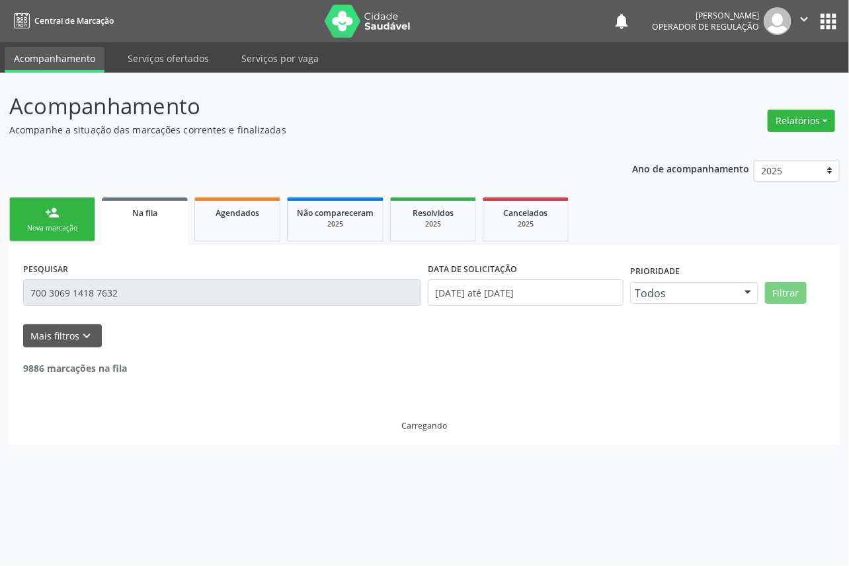
click at [23, 225] on div "Nova marcação" at bounding box center [52, 228] width 66 height 10
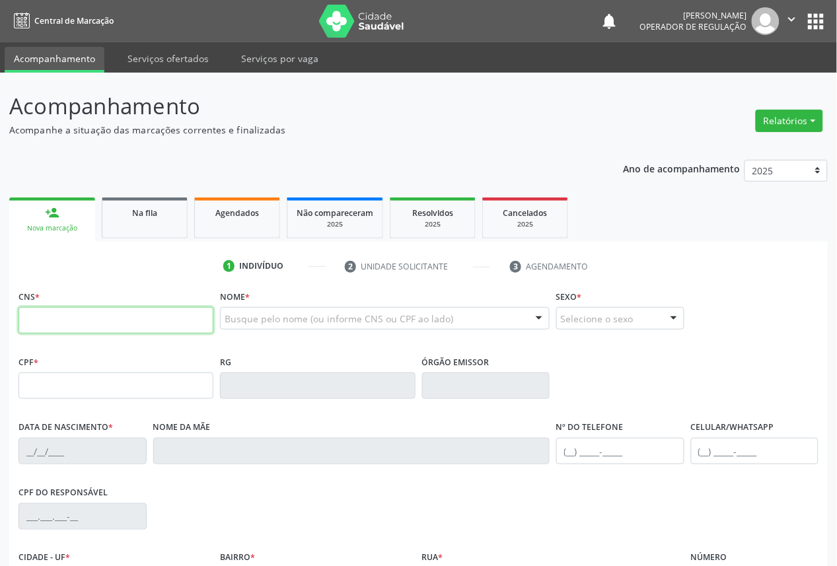
click at [81, 333] on input "text" at bounding box center [116, 320] width 195 height 26
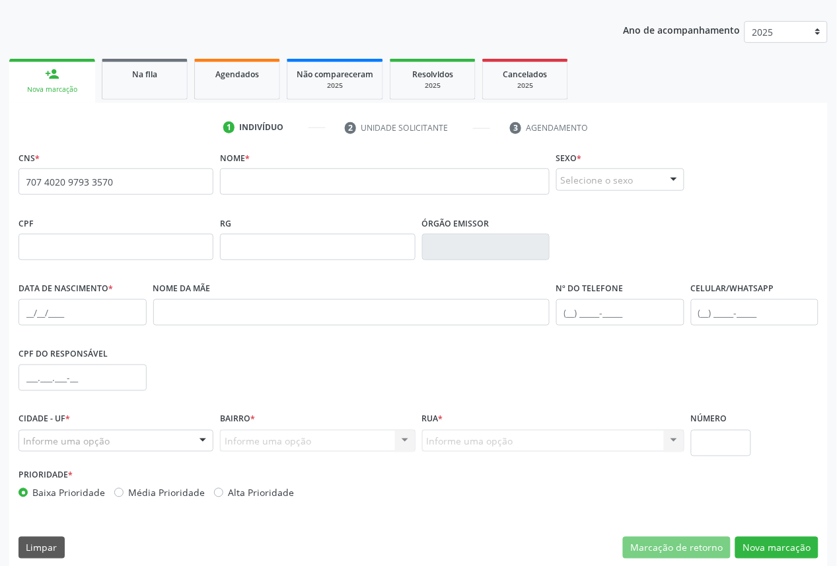
scroll to position [149, 0]
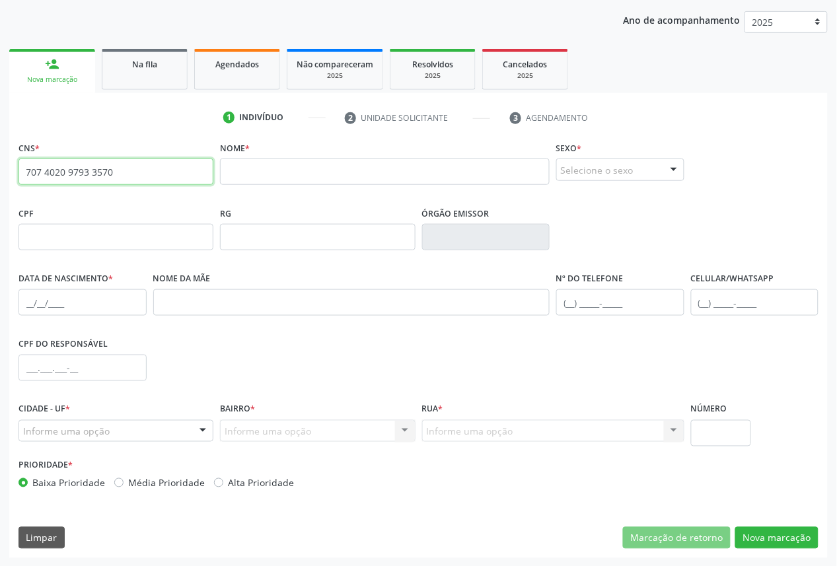
click at [116, 174] on input "707 4020 9793 3570" at bounding box center [116, 172] width 195 height 26
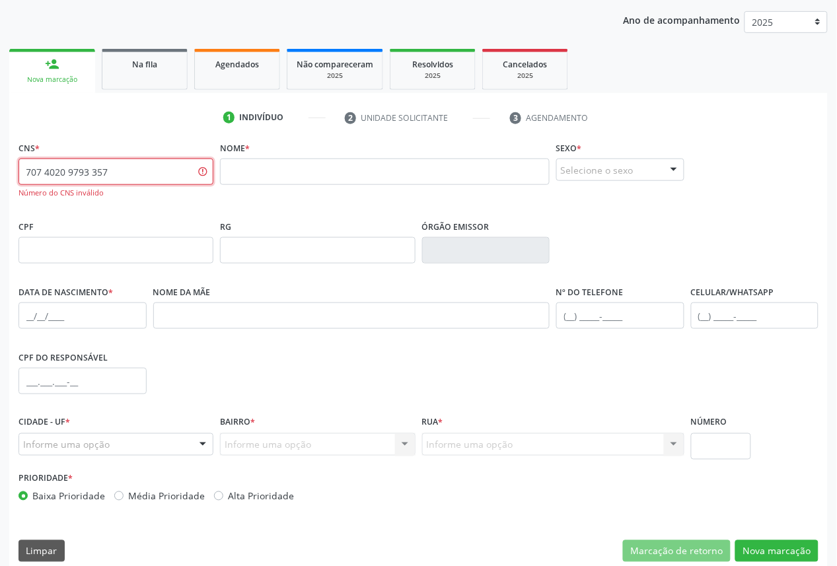
type input "707 4020 9793 3570"
click at [114, 178] on input "707 4020 9793 3570" at bounding box center [116, 172] width 195 height 26
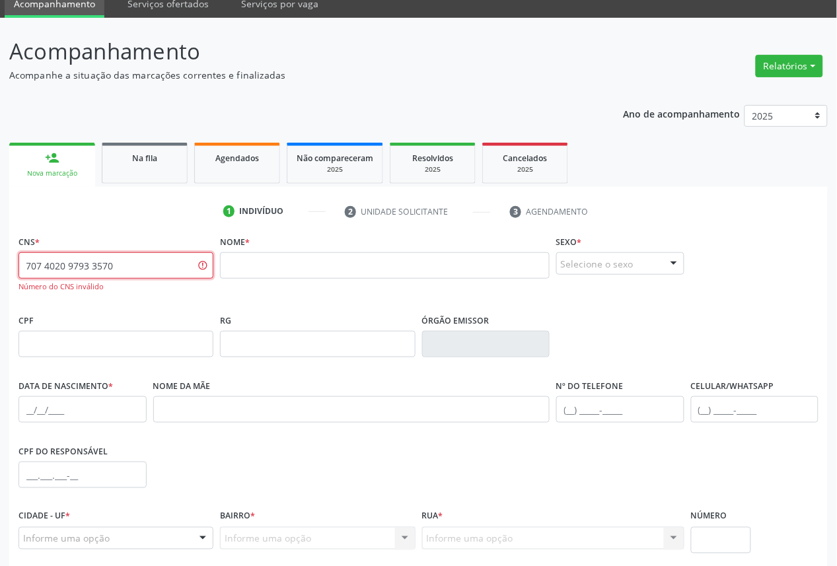
scroll to position [0, 0]
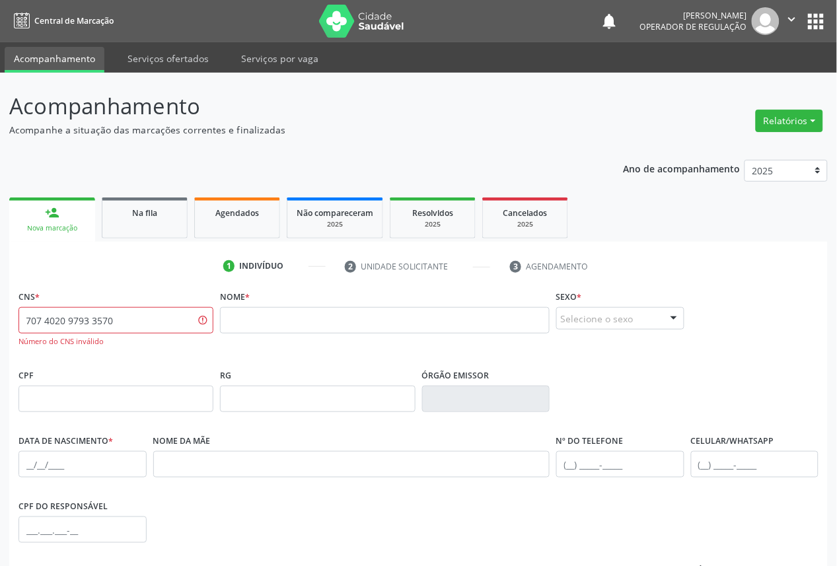
click at [815, 22] on button "apps" at bounding box center [816, 21] width 23 height 23
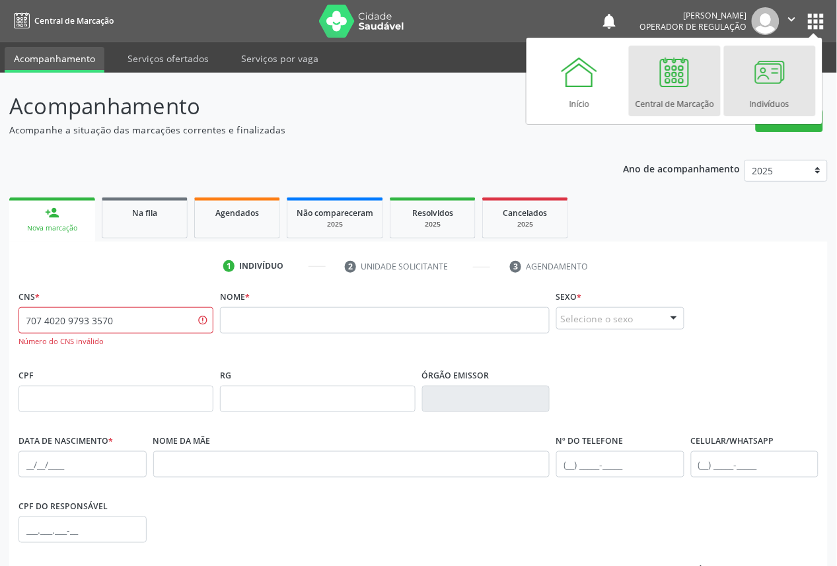
click at [752, 98] on div "Indivíduos" at bounding box center [770, 101] width 40 height 18
